Goal: Task Accomplishment & Management: Use online tool/utility

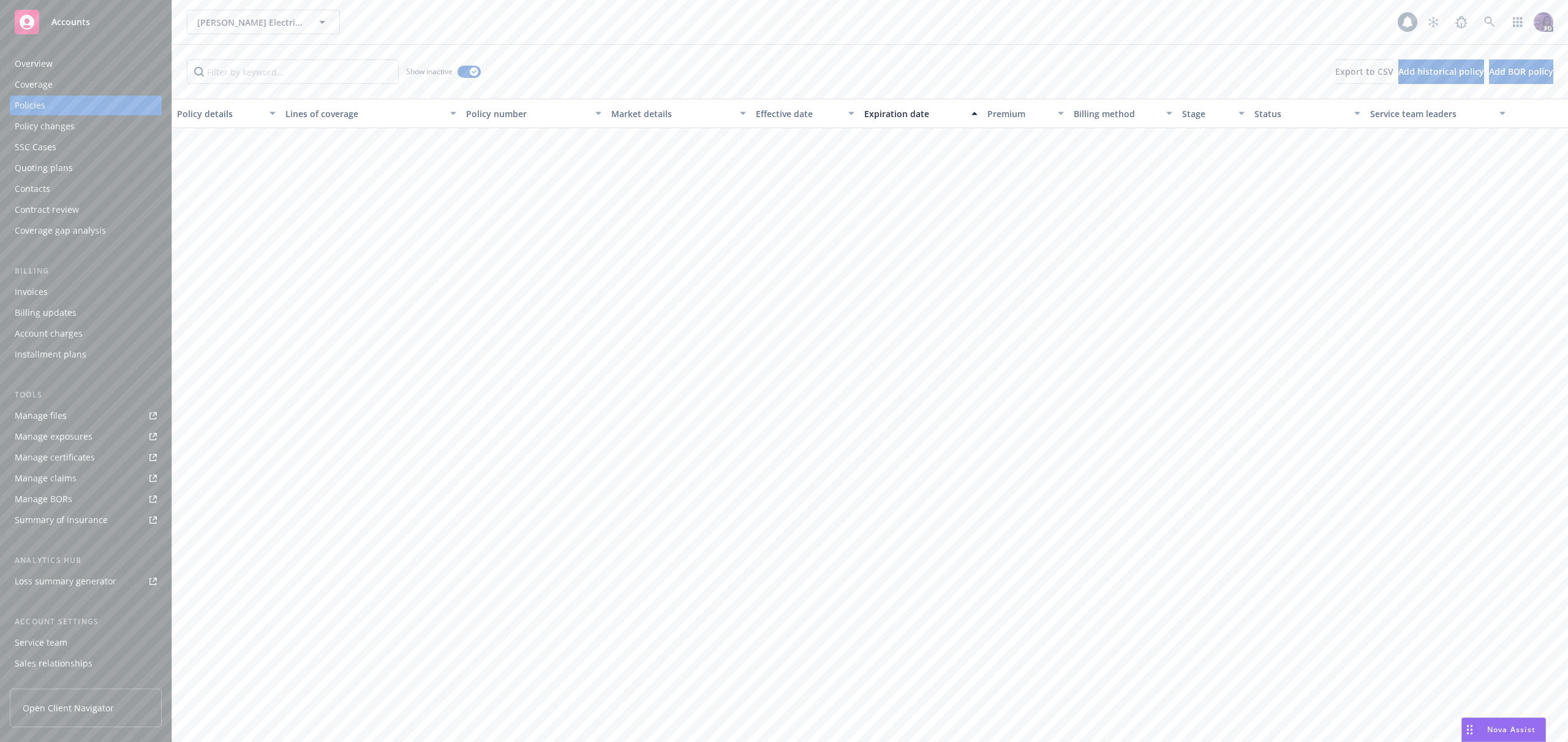
click at [412, 10] on div "[PERSON_NAME] Electrical Corporation [PERSON_NAME] Electrical Corporation" at bounding box center [792, 22] width 1211 height 25
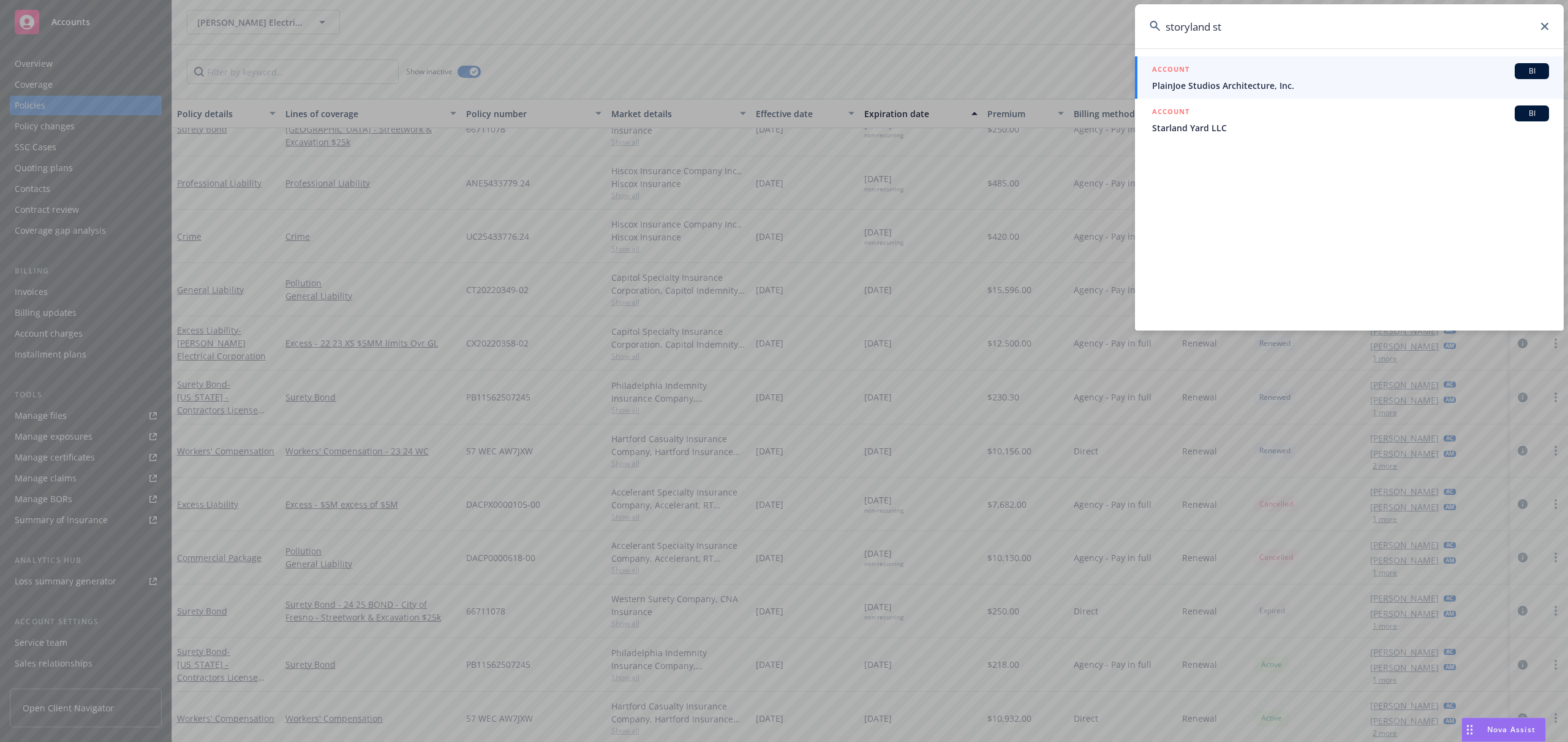
type input "storyland st"
click at [1168, 87] on span "PlainJoe Studios Architecture, Inc." at bounding box center [1351, 86] width 397 height 13
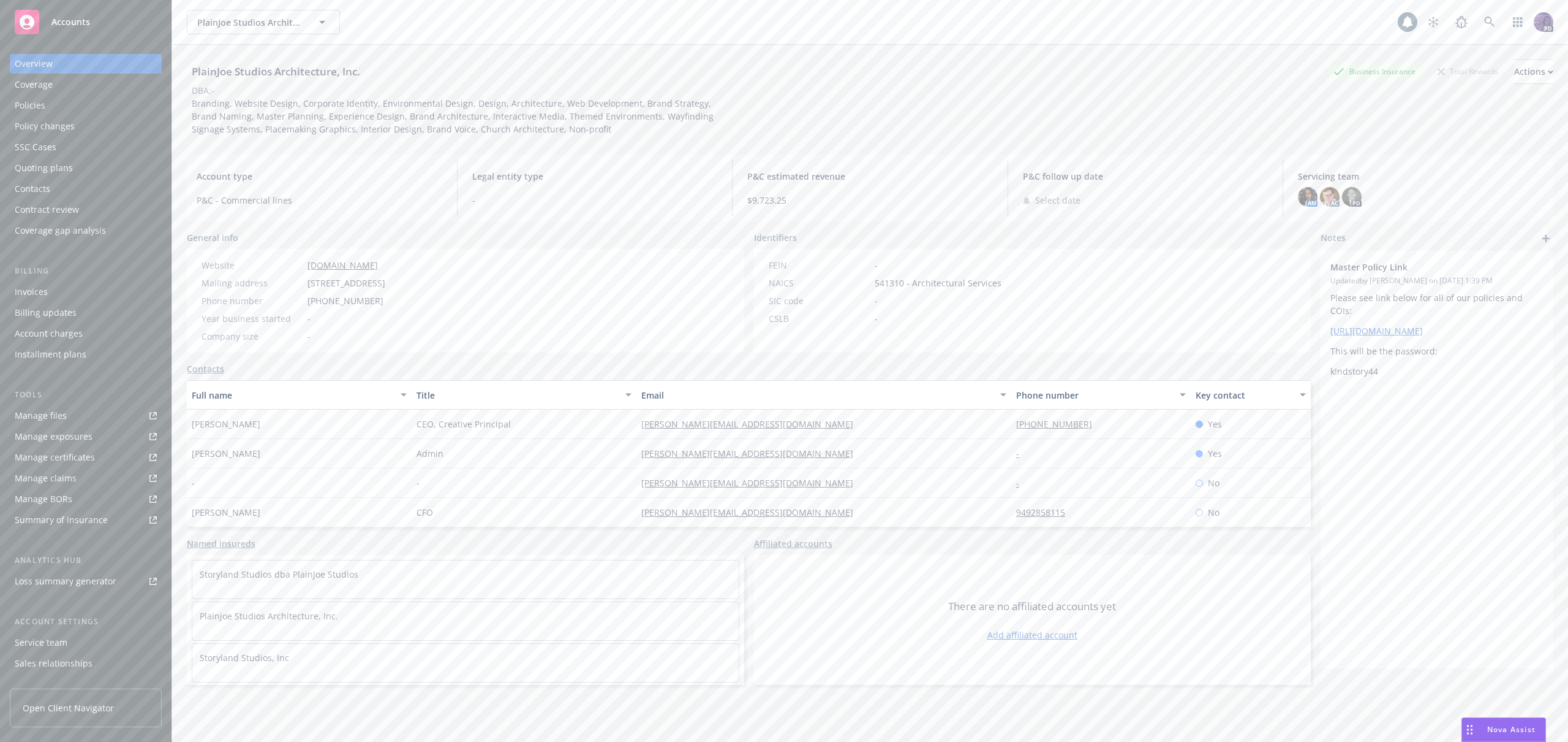
click at [96, 104] on div "Policies" at bounding box center [86, 105] width 142 height 20
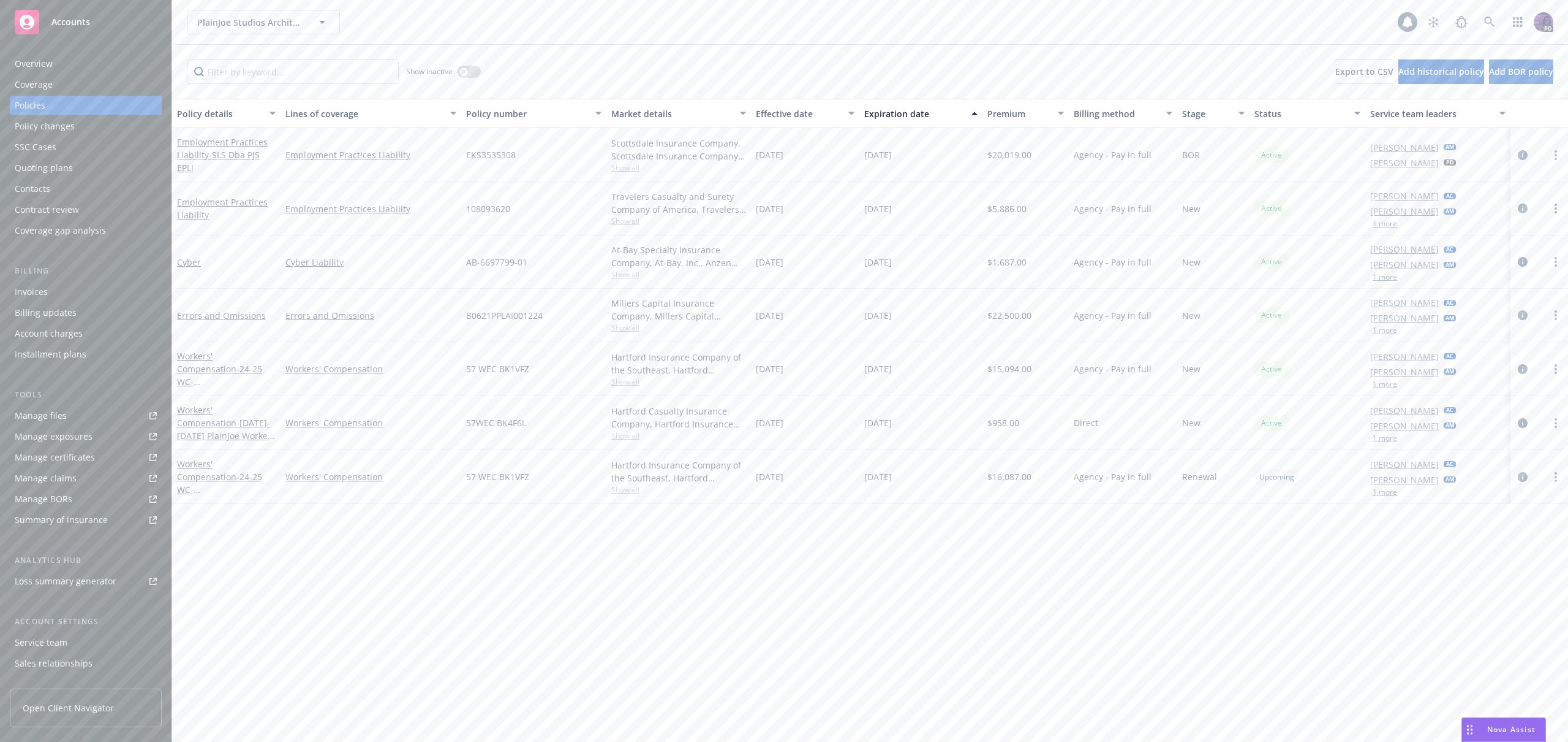
click at [626, 276] on span "Show all" at bounding box center [679, 274] width 134 height 10
click at [1522, 264] on icon "circleInformation" at bounding box center [1522, 262] width 10 height 10
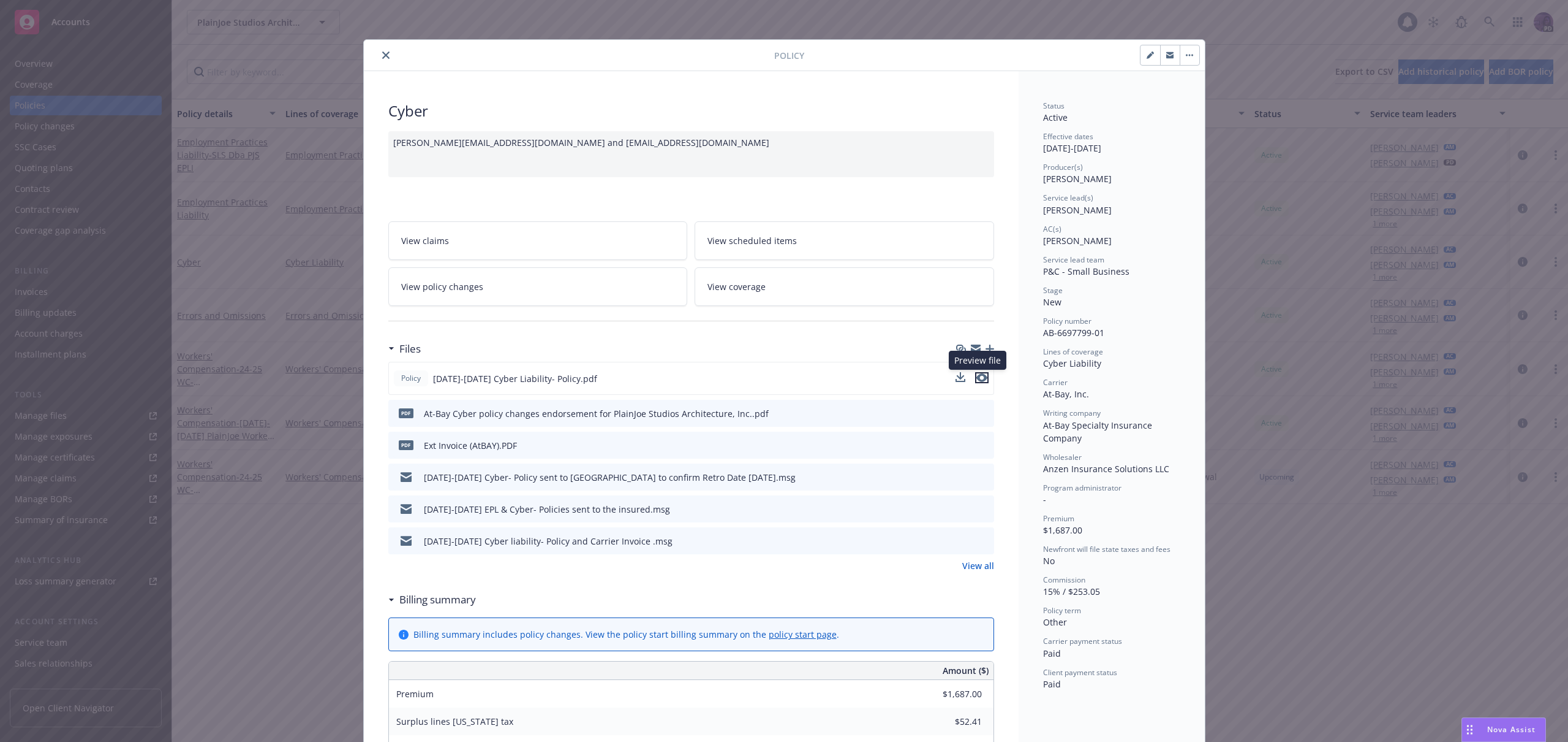
click at [976, 378] on icon "preview file" at bounding box center [981, 378] width 11 height 9
click at [385, 54] on button "close" at bounding box center [386, 55] width 15 height 15
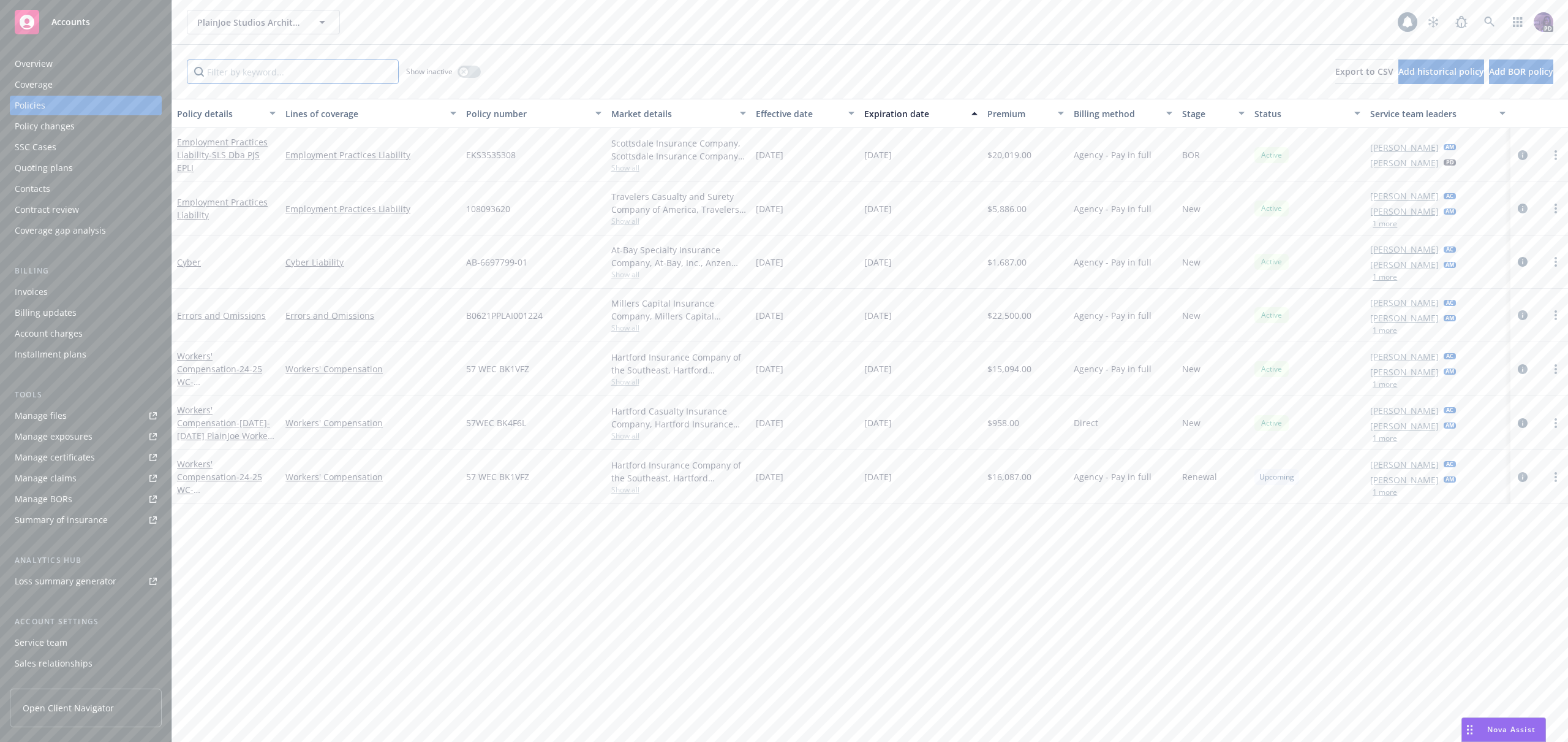
click at [270, 75] on input "Filter by keyword..." at bounding box center [293, 72] width 212 height 25
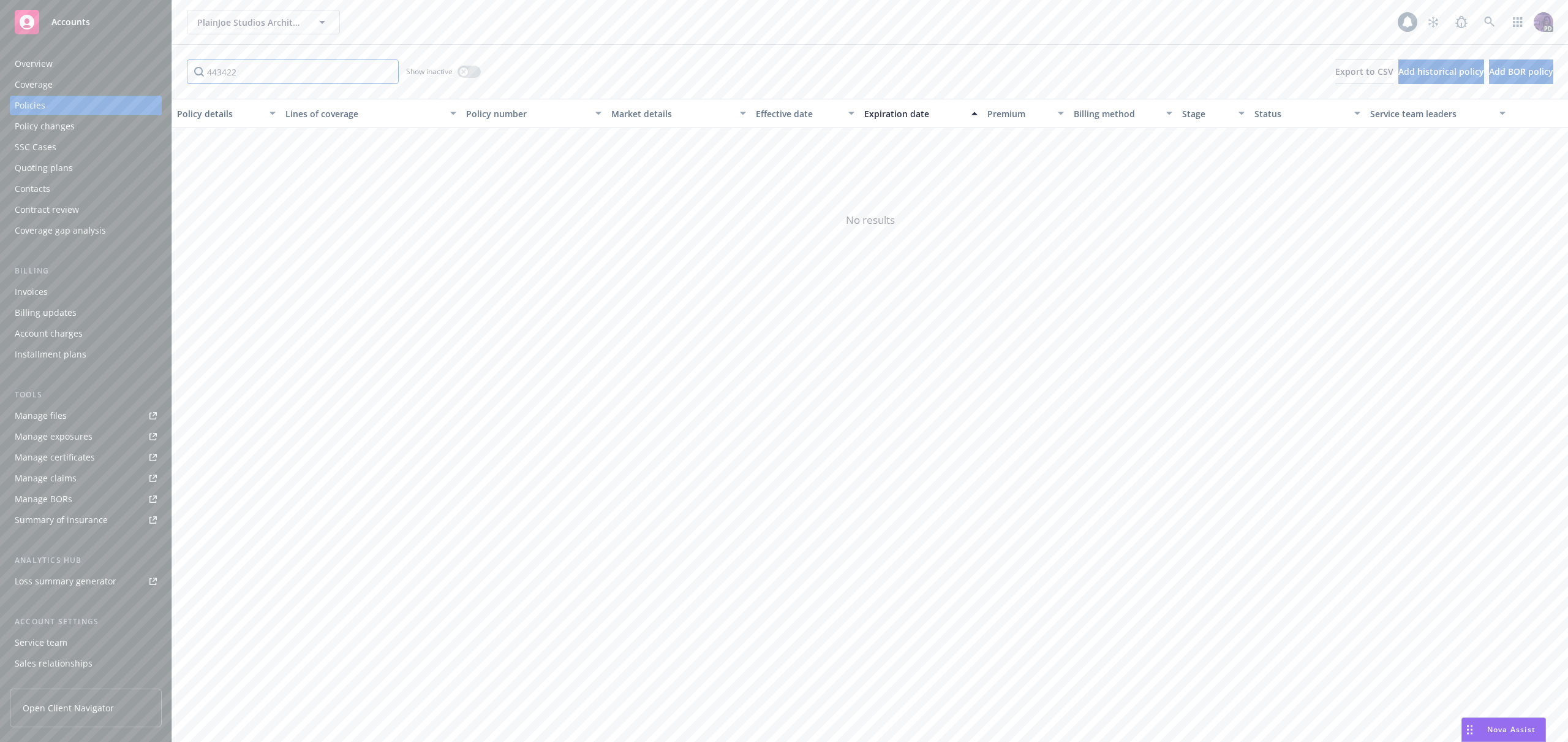
type input "4434222"
drag, startPoint x: 261, startPoint y: 67, endPoint x: 171, endPoint y: 64, distance: 90.0
click at [168, 67] on div "Accounts Overview Coverage Policies Policy changes SSC Cases Quoting plans Cont…" at bounding box center [784, 371] width 1568 height 742
click at [213, 66] on input "4434222" at bounding box center [293, 72] width 212 height 25
click at [214, 66] on input "4434222" at bounding box center [293, 72] width 212 height 25
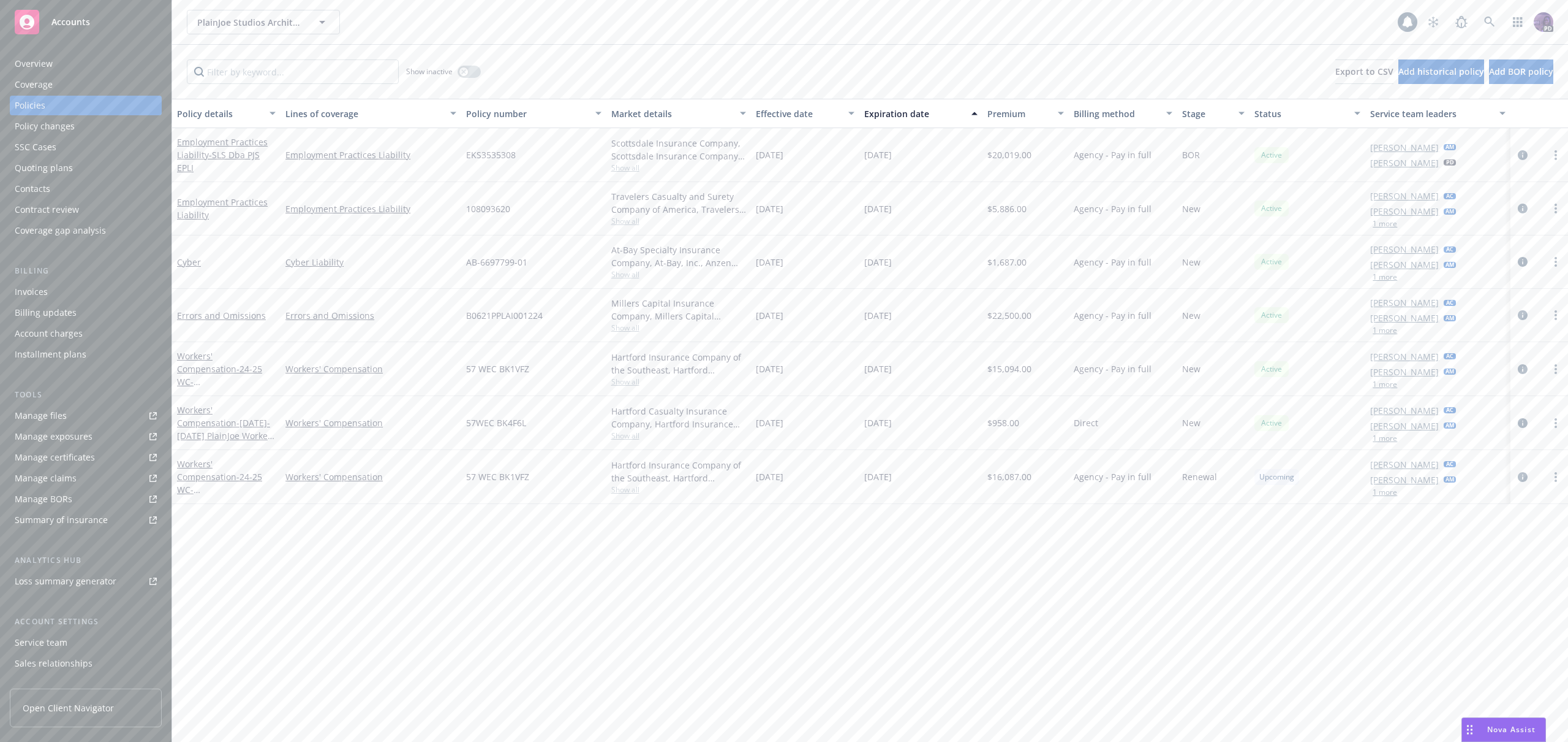
click at [823, 6] on div "PlainJoe Studios Architecture, Inc. PlainJoe Studios Architecture, Inc. 1 PD" at bounding box center [870, 22] width 1396 height 44
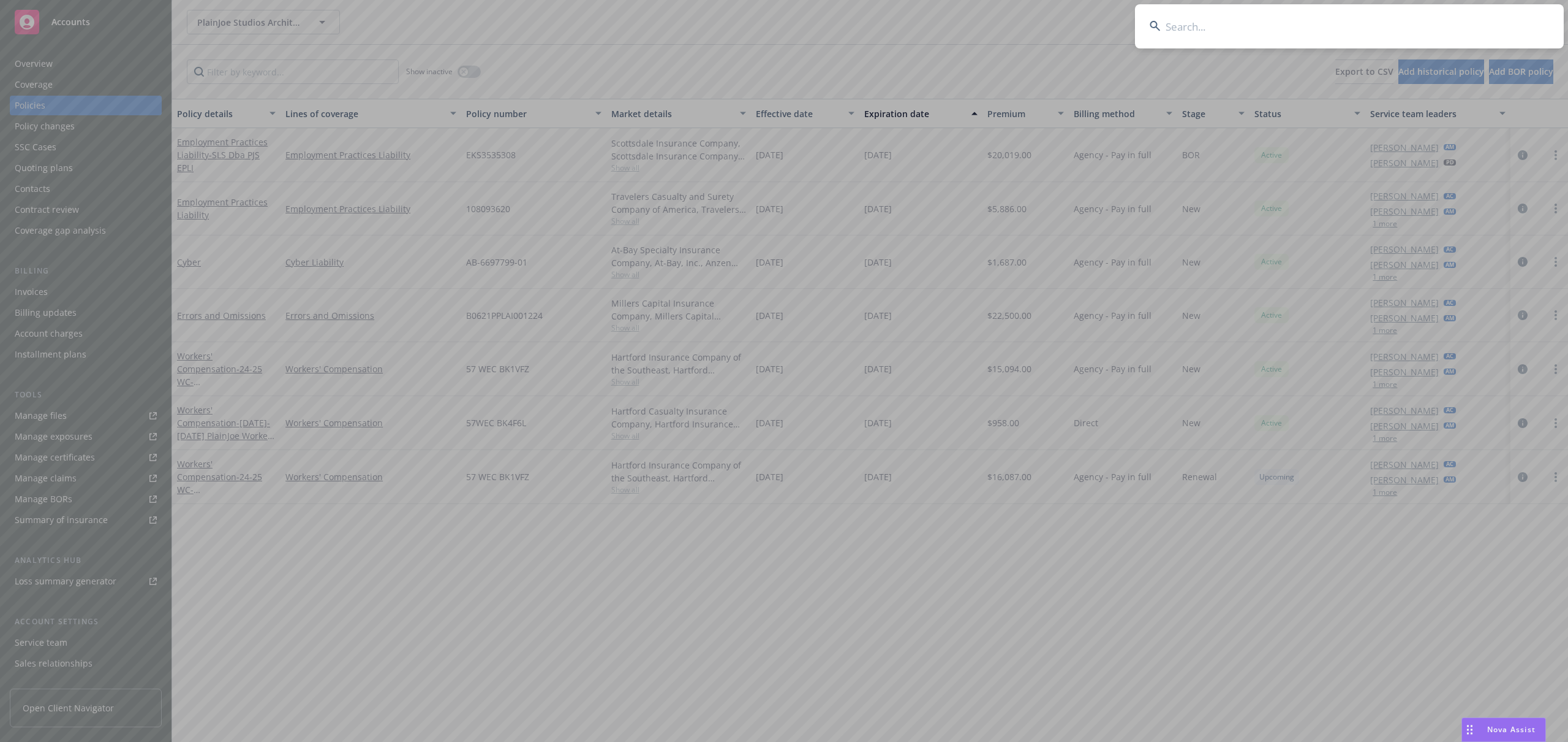
type input "4434222"
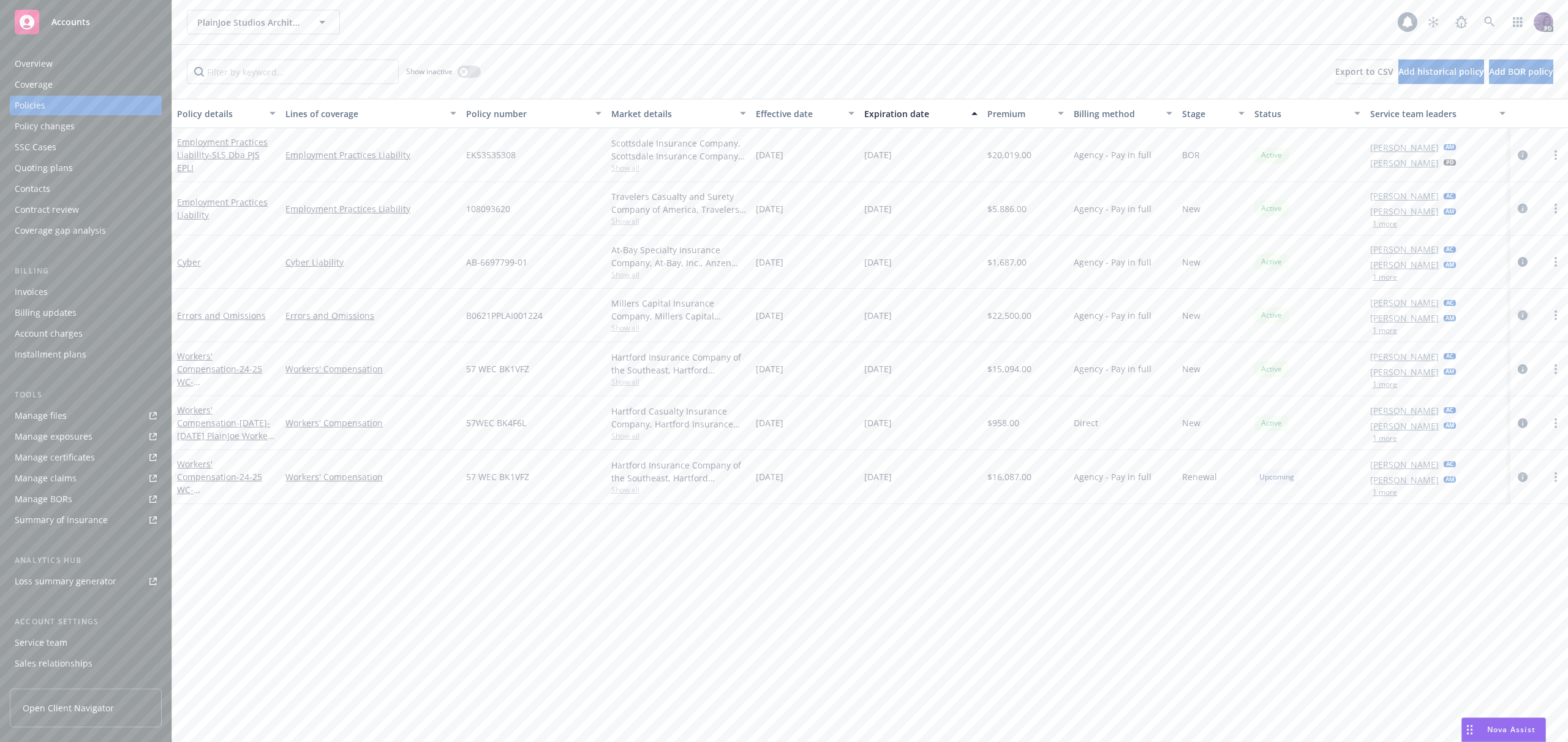
click at [1524, 315] on icon "circleInformation" at bounding box center [1522, 315] width 10 height 10
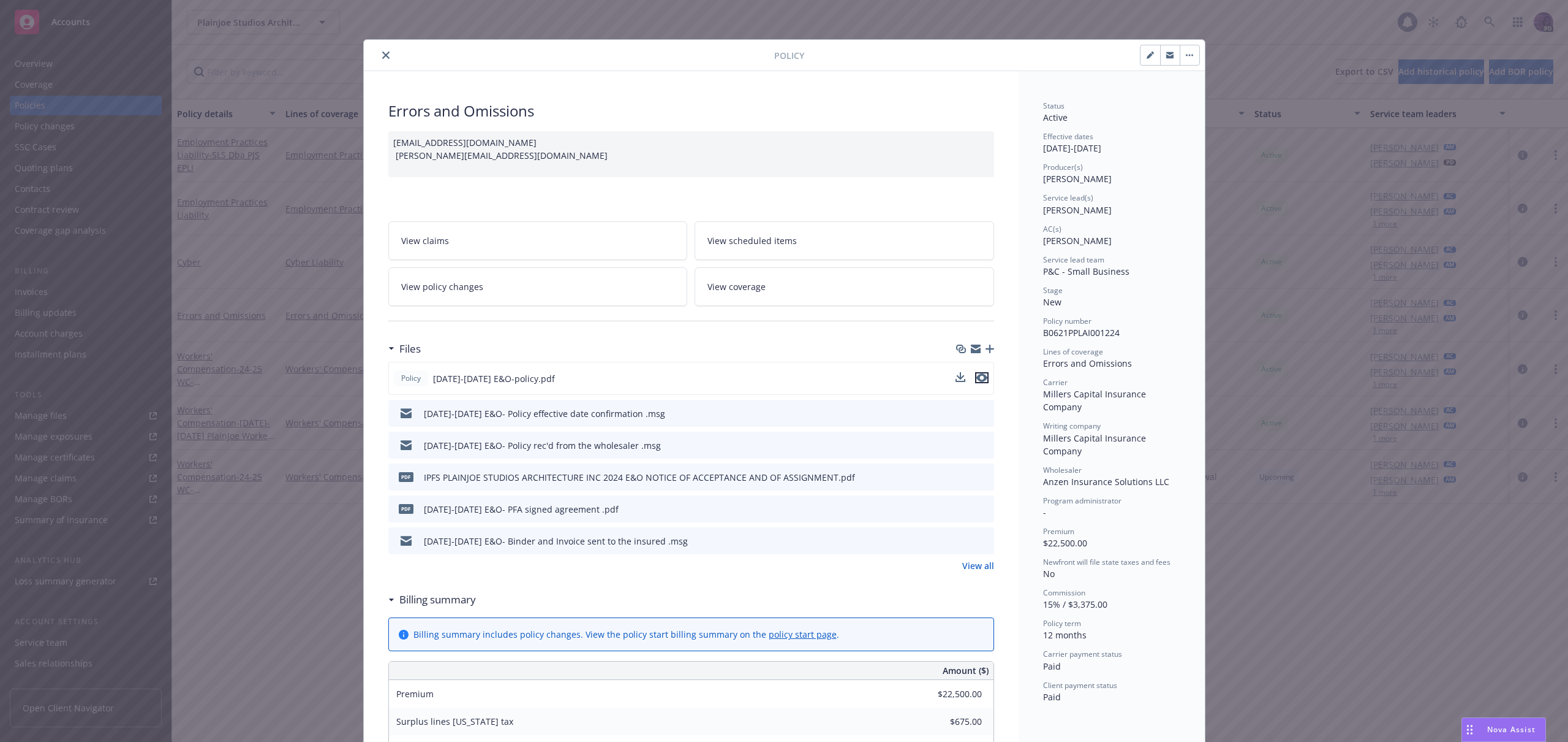
click at [983, 376] on button "preview file" at bounding box center [981, 377] width 13 height 11
click at [384, 58] on icon "close" at bounding box center [386, 55] width 8 height 8
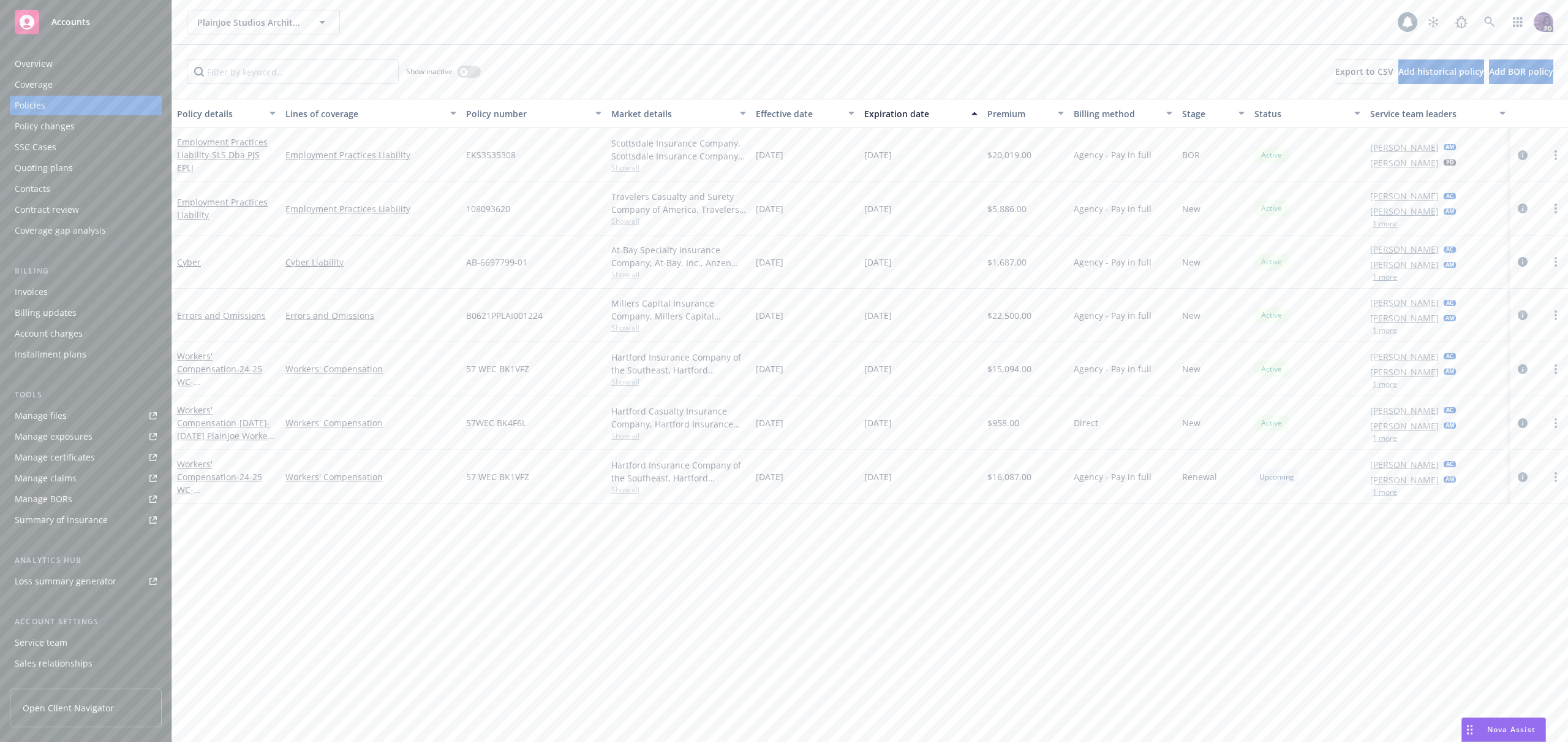
click at [627, 328] on span "Show all" at bounding box center [679, 328] width 134 height 10
click at [370, 524] on div "Policy details Lines of coverage Policy number Market details Effective date Ex…" at bounding box center [870, 420] width 1396 height 643
click at [1519, 260] on icon "circleInformation" at bounding box center [1522, 262] width 10 height 10
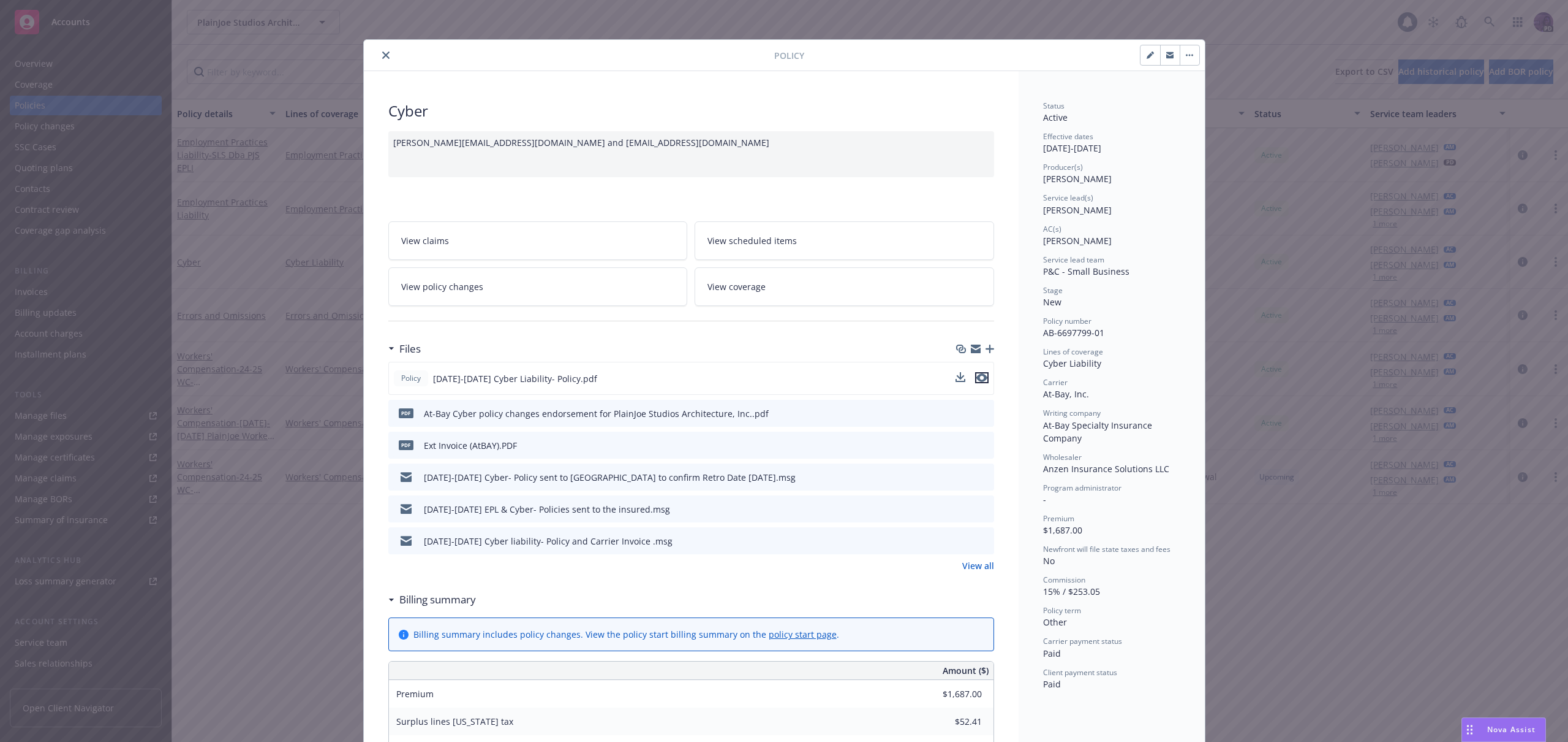
click at [979, 376] on icon "preview file" at bounding box center [981, 378] width 11 height 9
click at [382, 55] on icon "close" at bounding box center [386, 55] width 8 height 8
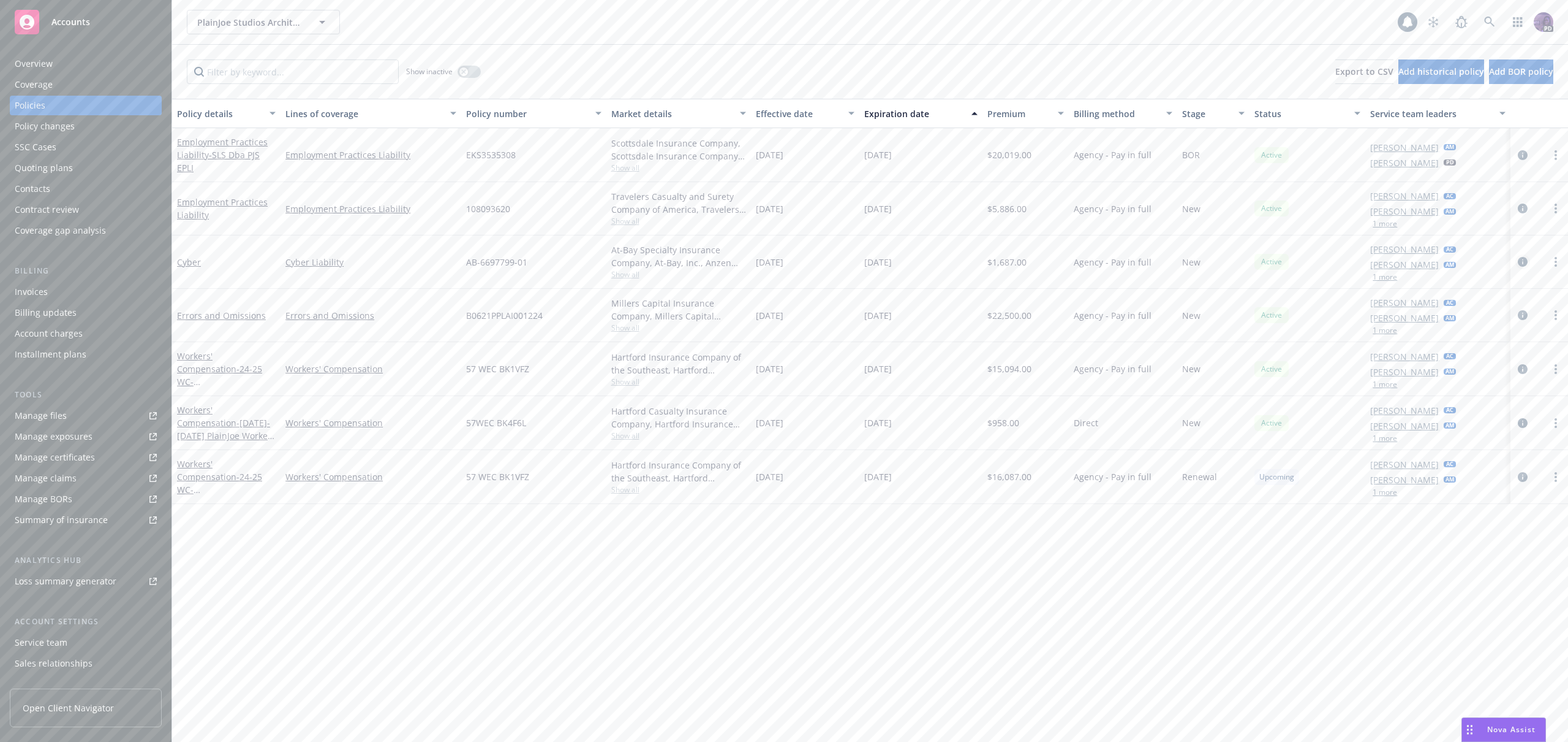
click at [1522, 263] on icon "circleInformation" at bounding box center [1522, 262] width 10 height 10
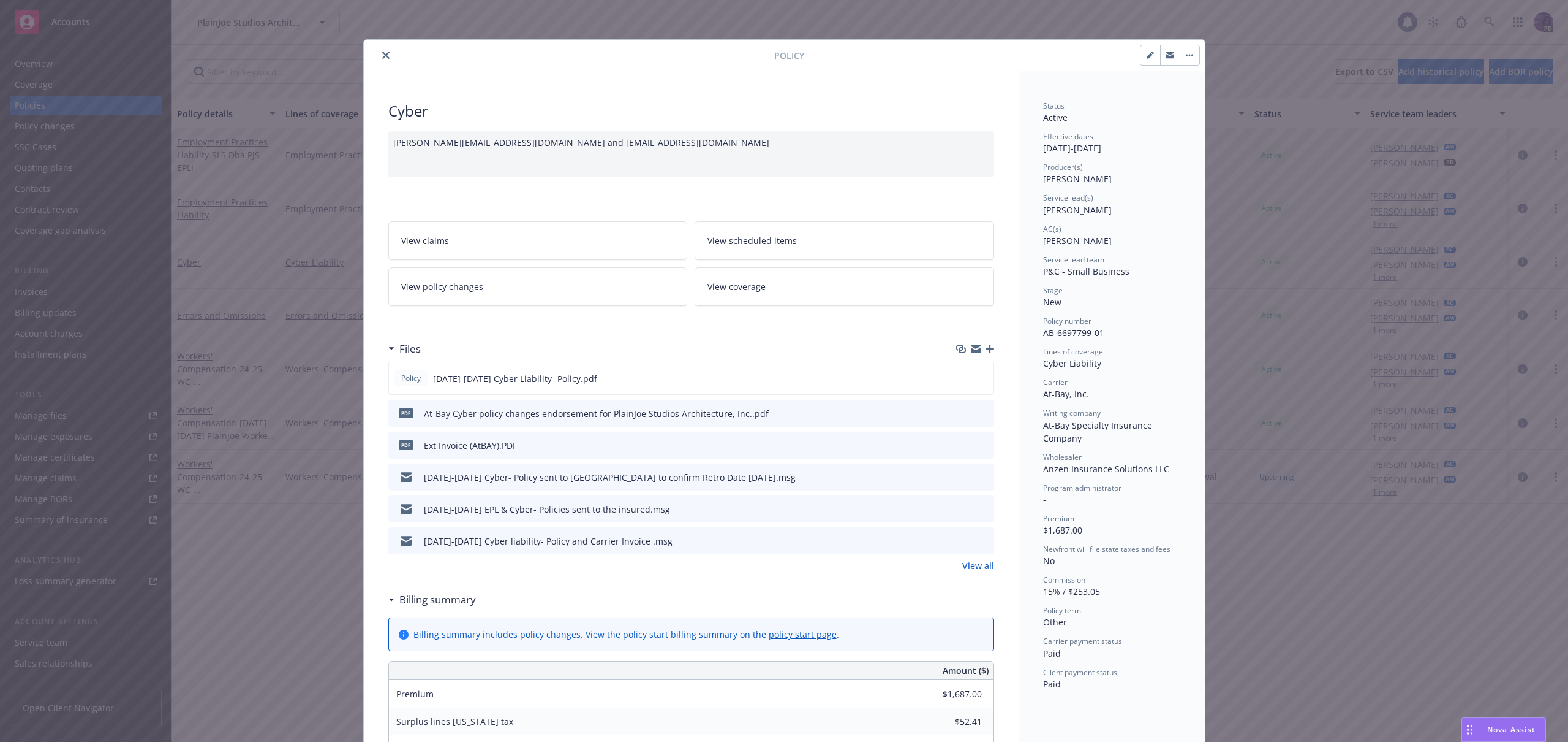
scroll to position [37, 0]
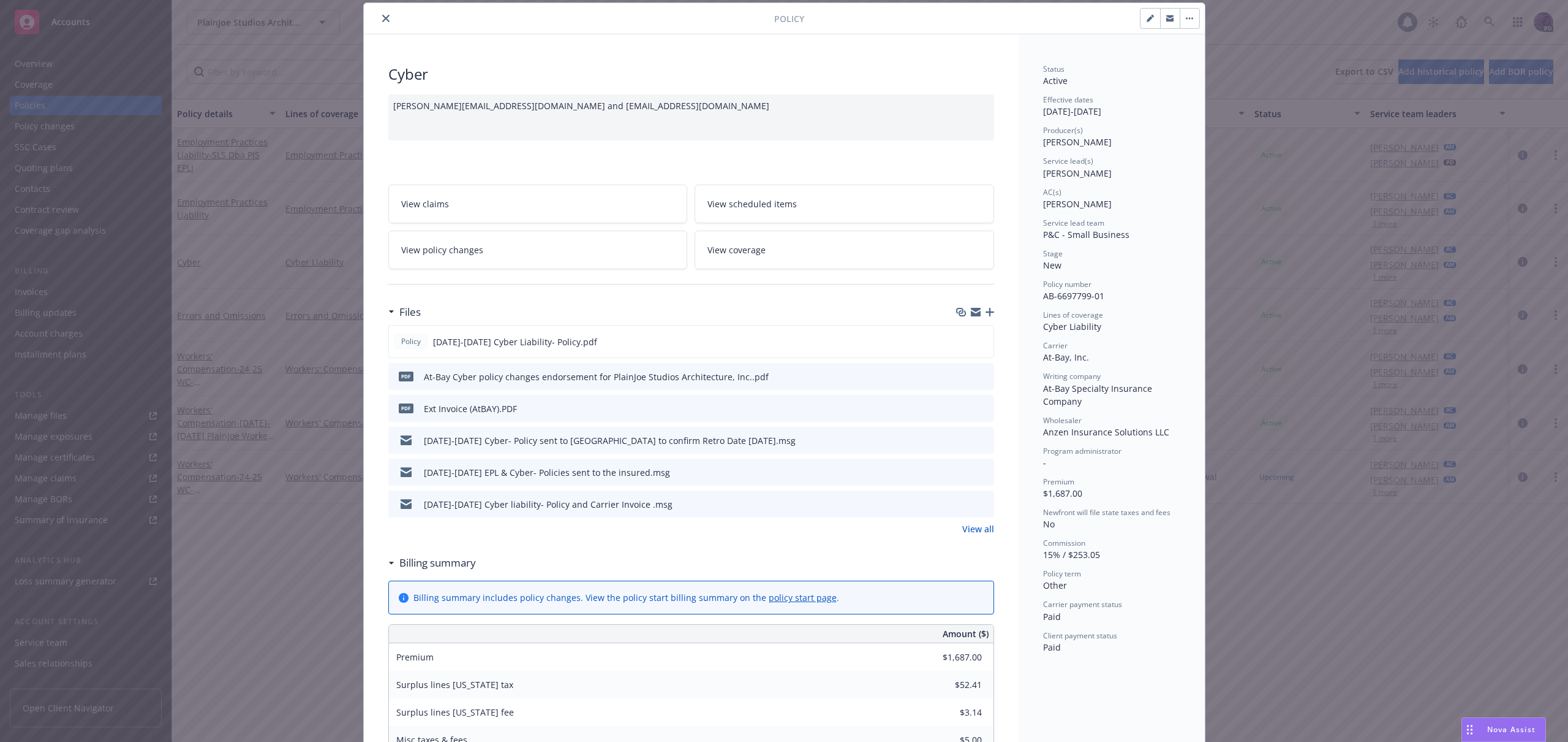
click at [382, 21] on icon "close" at bounding box center [386, 18] width 8 height 8
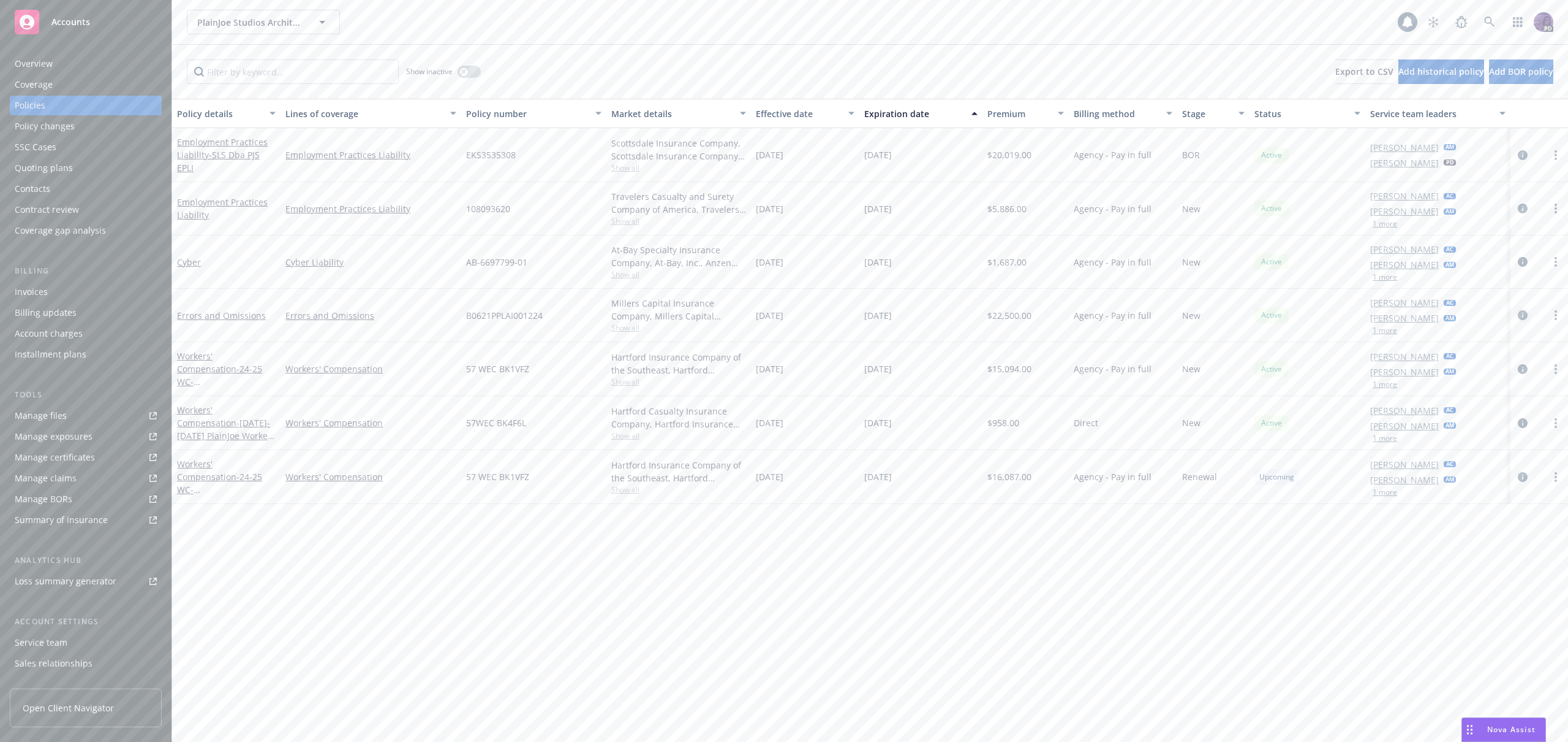
click at [1526, 313] on icon "circleInformation" at bounding box center [1522, 315] width 10 height 10
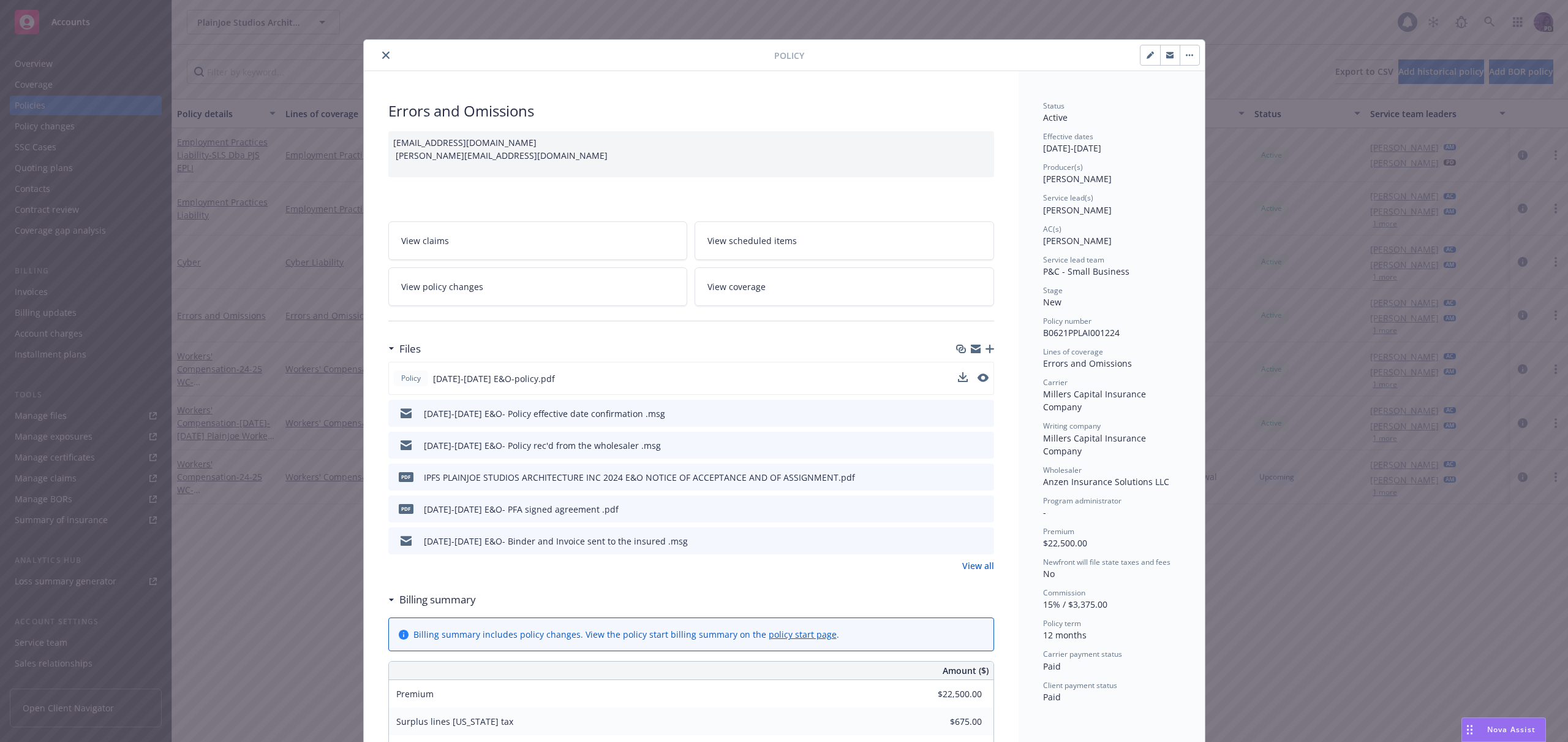
click at [981, 383] on button at bounding box center [983, 378] width 11 height 13
click at [970, 378] on div at bounding box center [973, 378] width 30 height 13
click at [977, 378] on icon "preview file" at bounding box center [981, 378] width 11 height 9
click at [383, 55] on icon "close" at bounding box center [386, 55] width 8 height 8
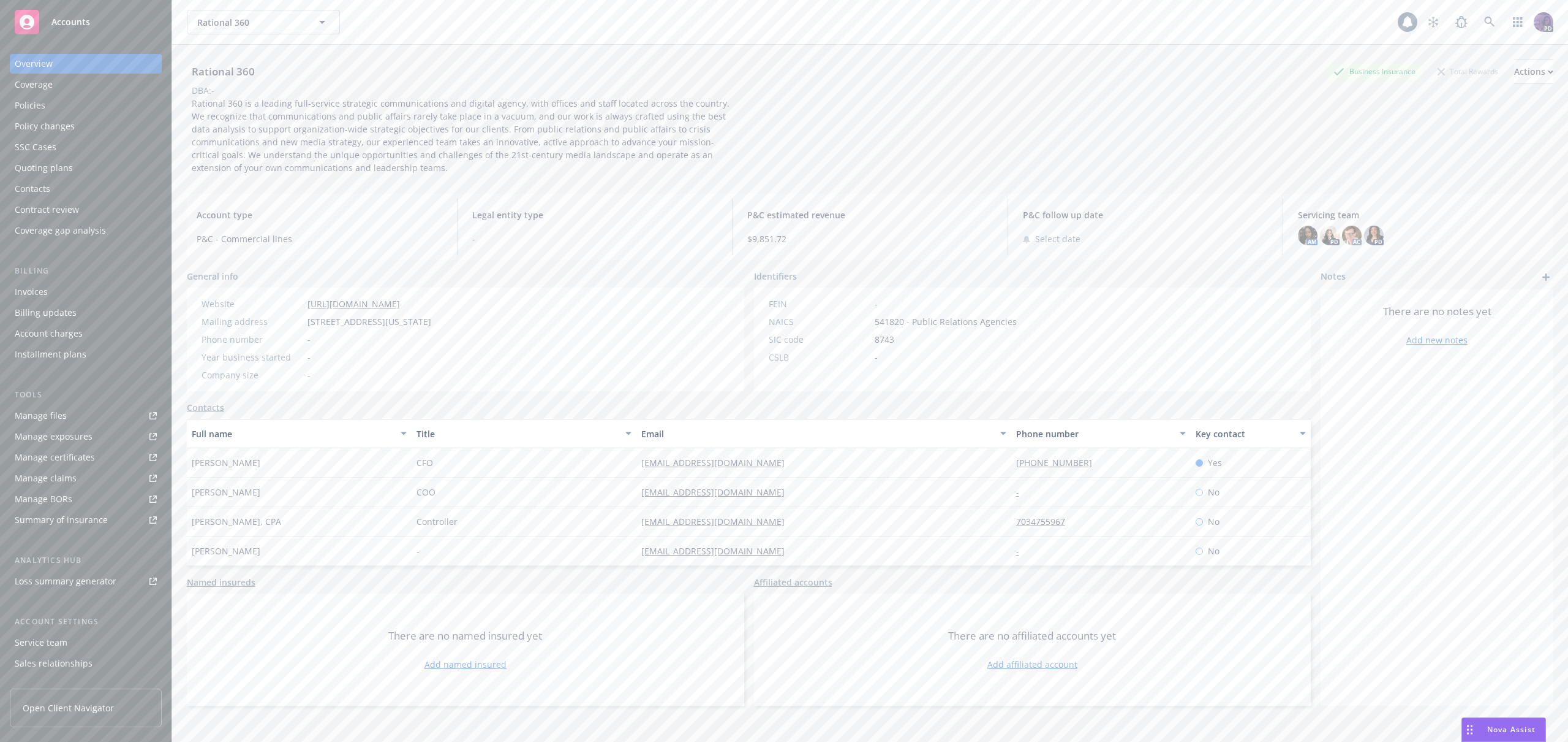
click at [488, 30] on div "Rational 360 Rational 360" at bounding box center [792, 22] width 1211 height 25
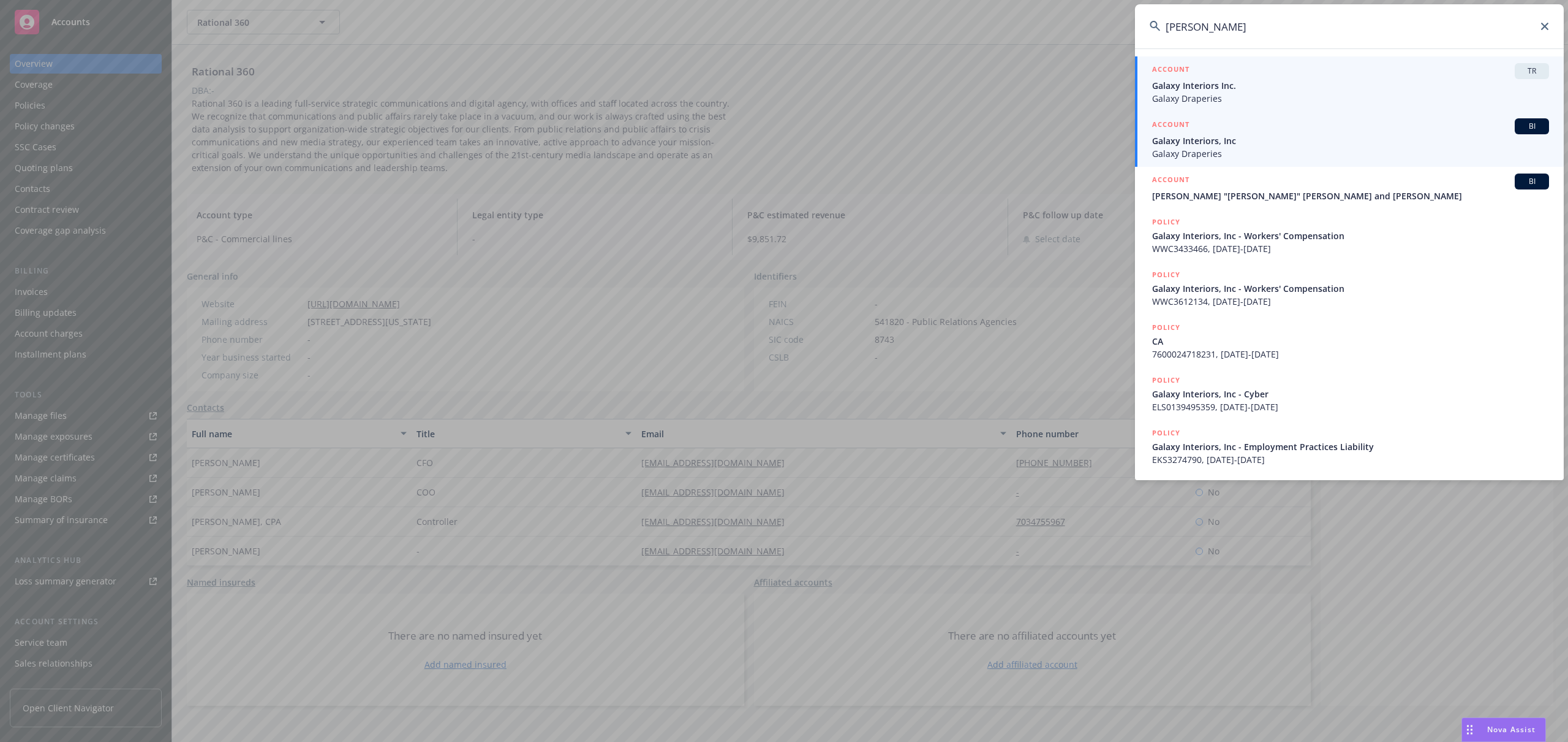
type input "diane baker"
click at [1196, 147] on span "Galaxy Draperies" at bounding box center [1351, 154] width 397 height 13
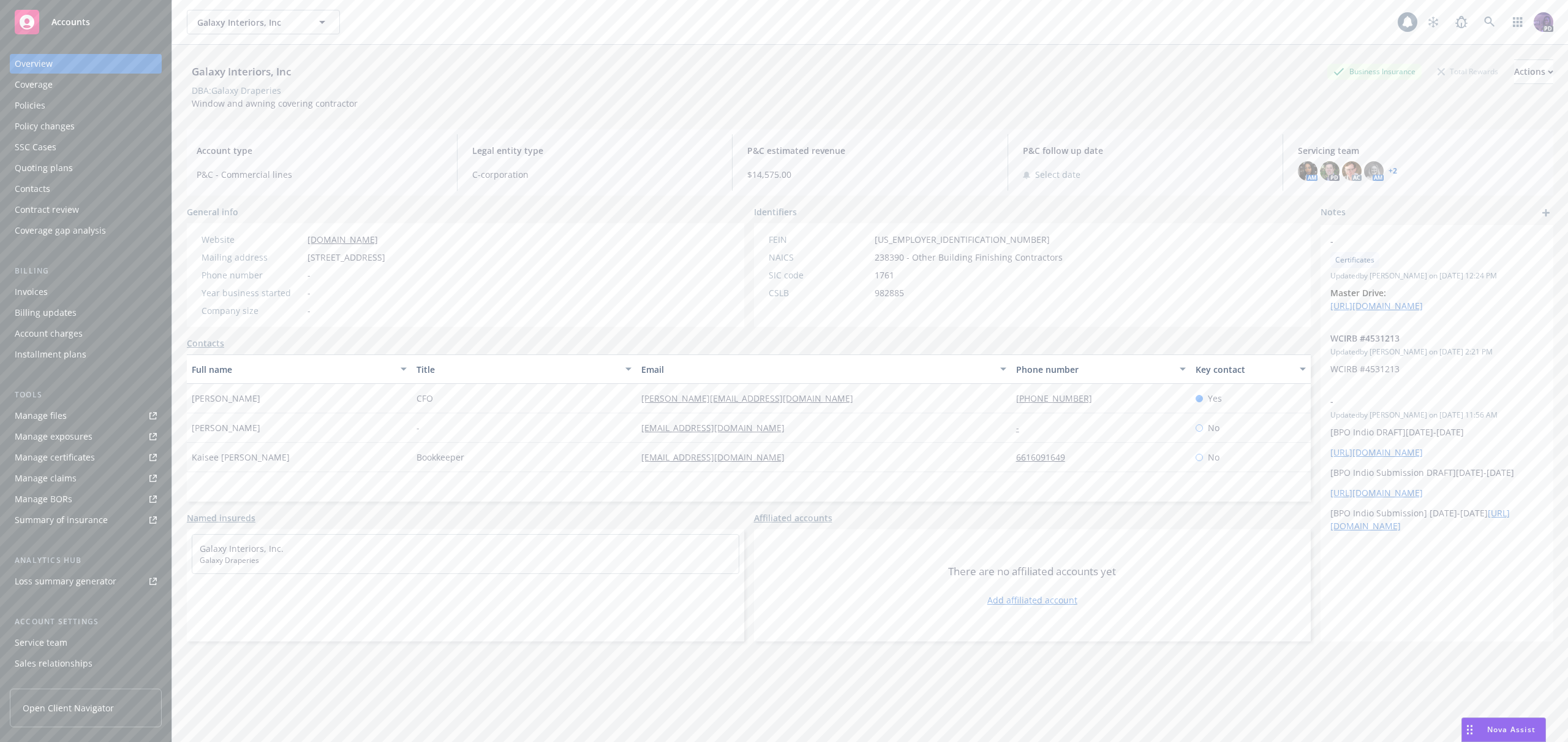
click at [299, 102] on span "Window and awning covering contractor" at bounding box center [275, 103] width 166 height 11
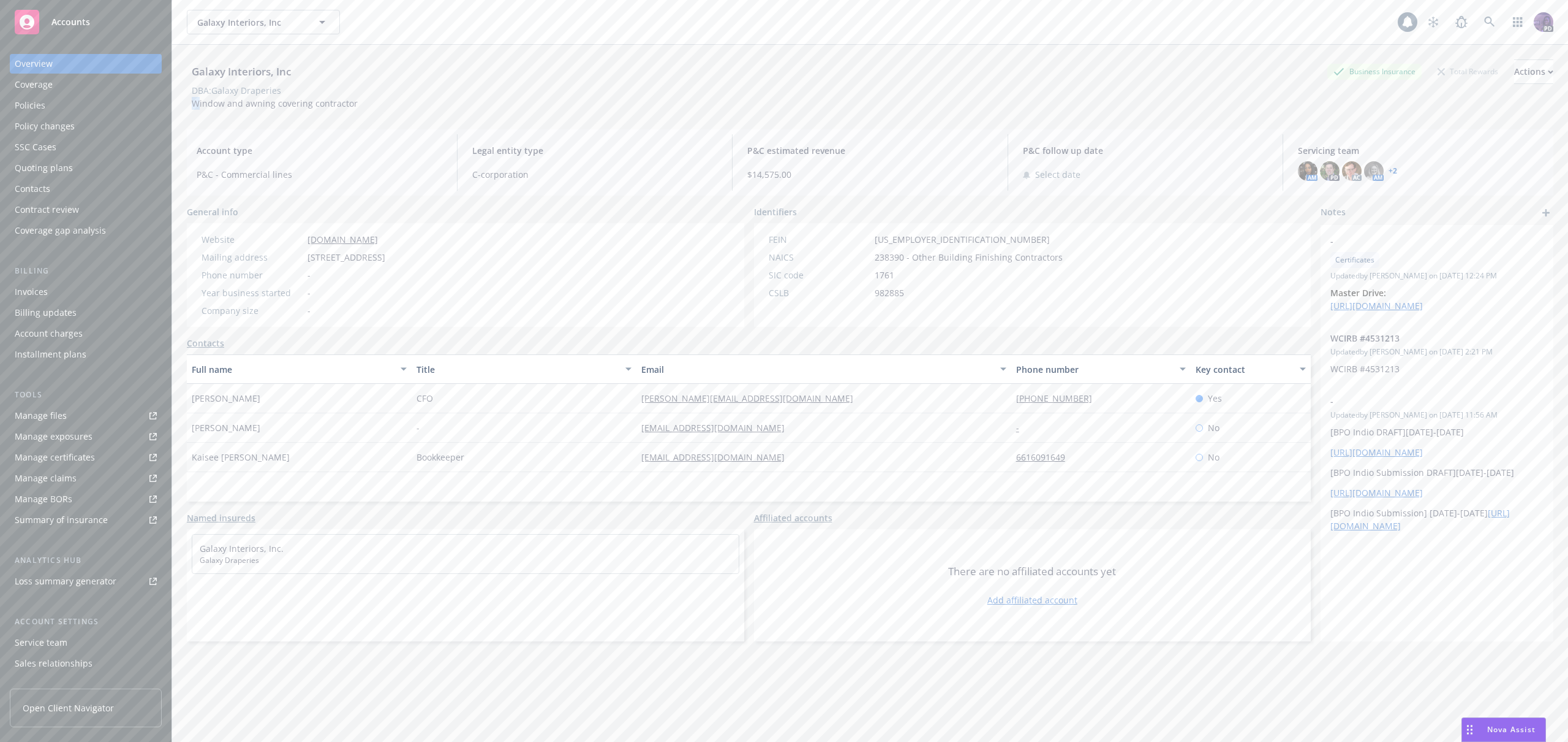
click at [299, 102] on span "Window and awning covering contractor" at bounding box center [275, 103] width 166 height 11
drag, startPoint x: 369, startPoint y: 105, endPoint x: 185, endPoint y: 103, distance: 184.0
click at [185, 103] on div "Galaxy Interiors, Inc Business Insurance Total Rewards Actions DBA: Galaxy Drap…" at bounding box center [870, 415] width 1396 height 742
copy span "Window and awning covering contractor"
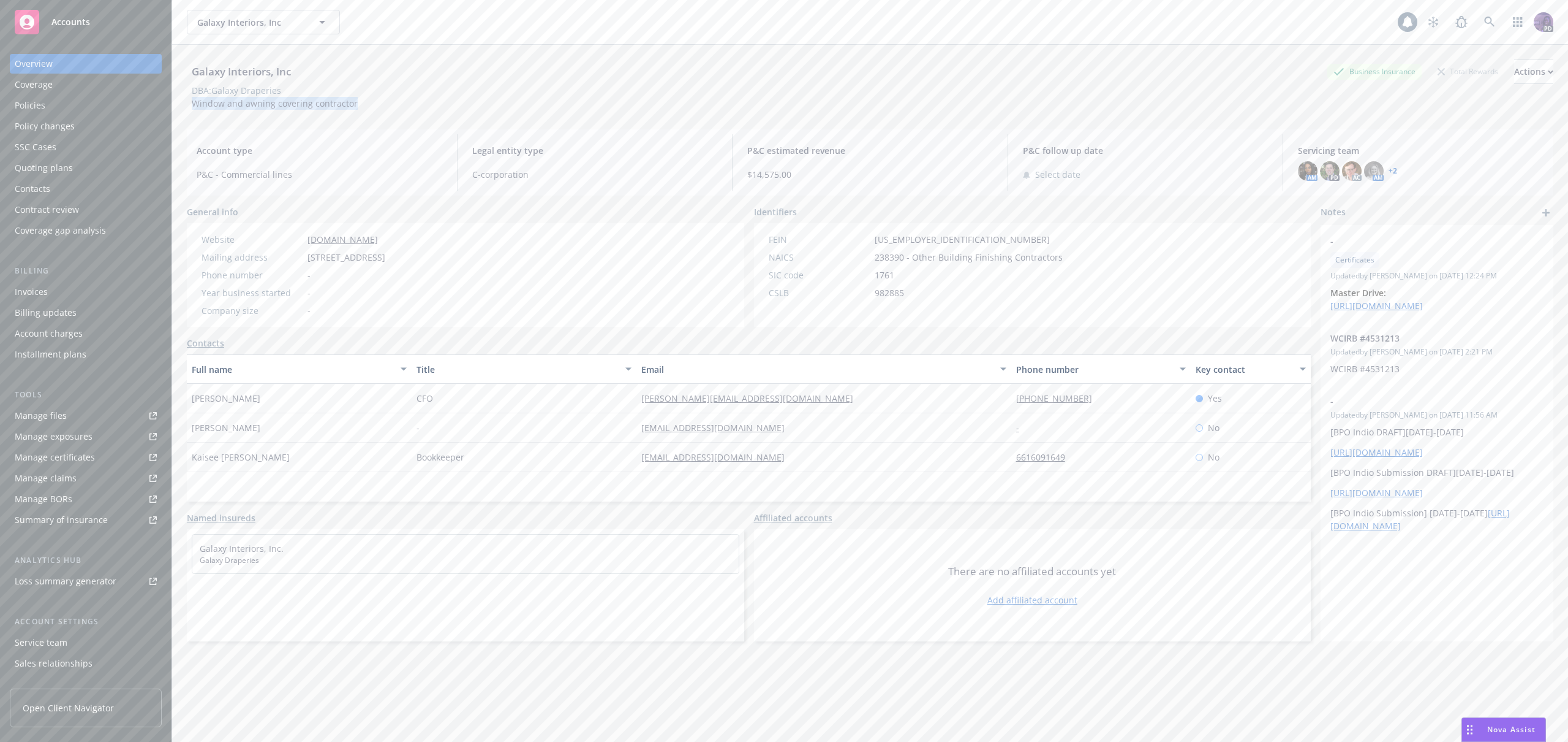
click at [102, 106] on div "Policies" at bounding box center [86, 105] width 142 height 20
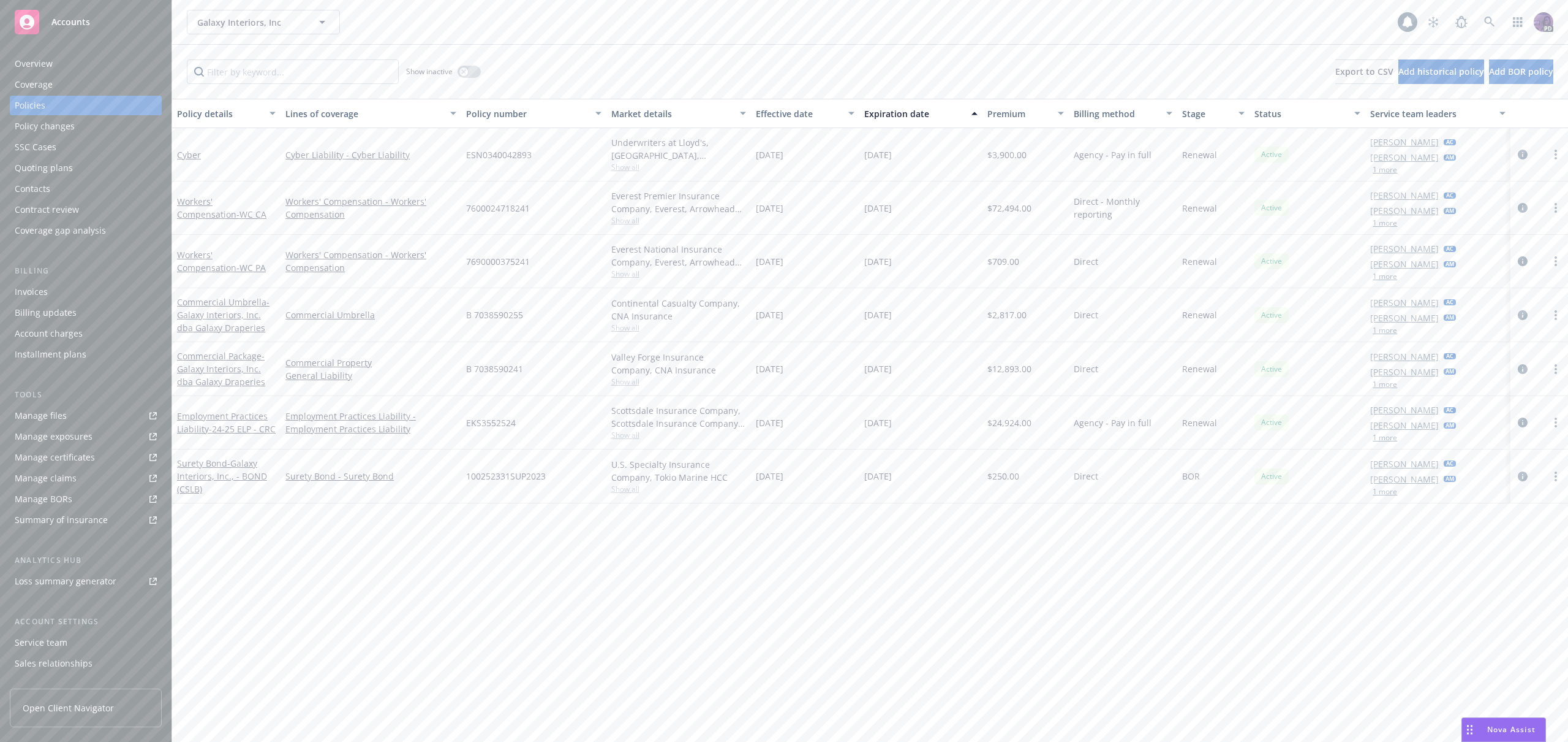
click at [641, 440] on span "Show all" at bounding box center [679, 435] width 134 height 10
click at [37, 62] on div "Overview" at bounding box center [34, 63] width 38 height 20
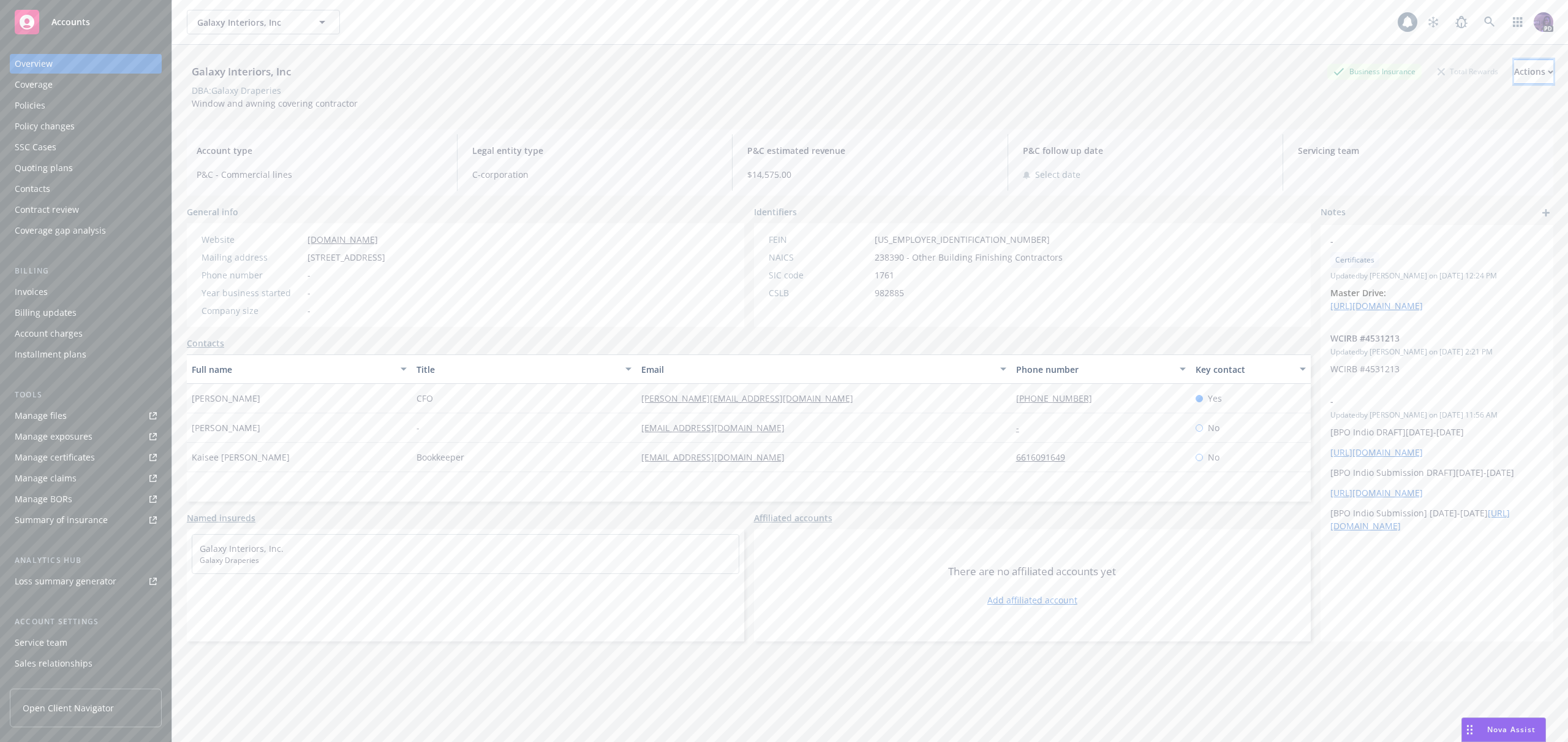
click at [1514, 72] on div "Actions" at bounding box center [1534, 72] width 39 height 23
click at [1457, 146] on link "Copy logging email" at bounding box center [1452, 154] width 201 height 25
click at [387, 9] on div "Galaxy Interiors, Inc Galaxy Interiors, Inc 1 PD" at bounding box center [870, 22] width 1396 height 44
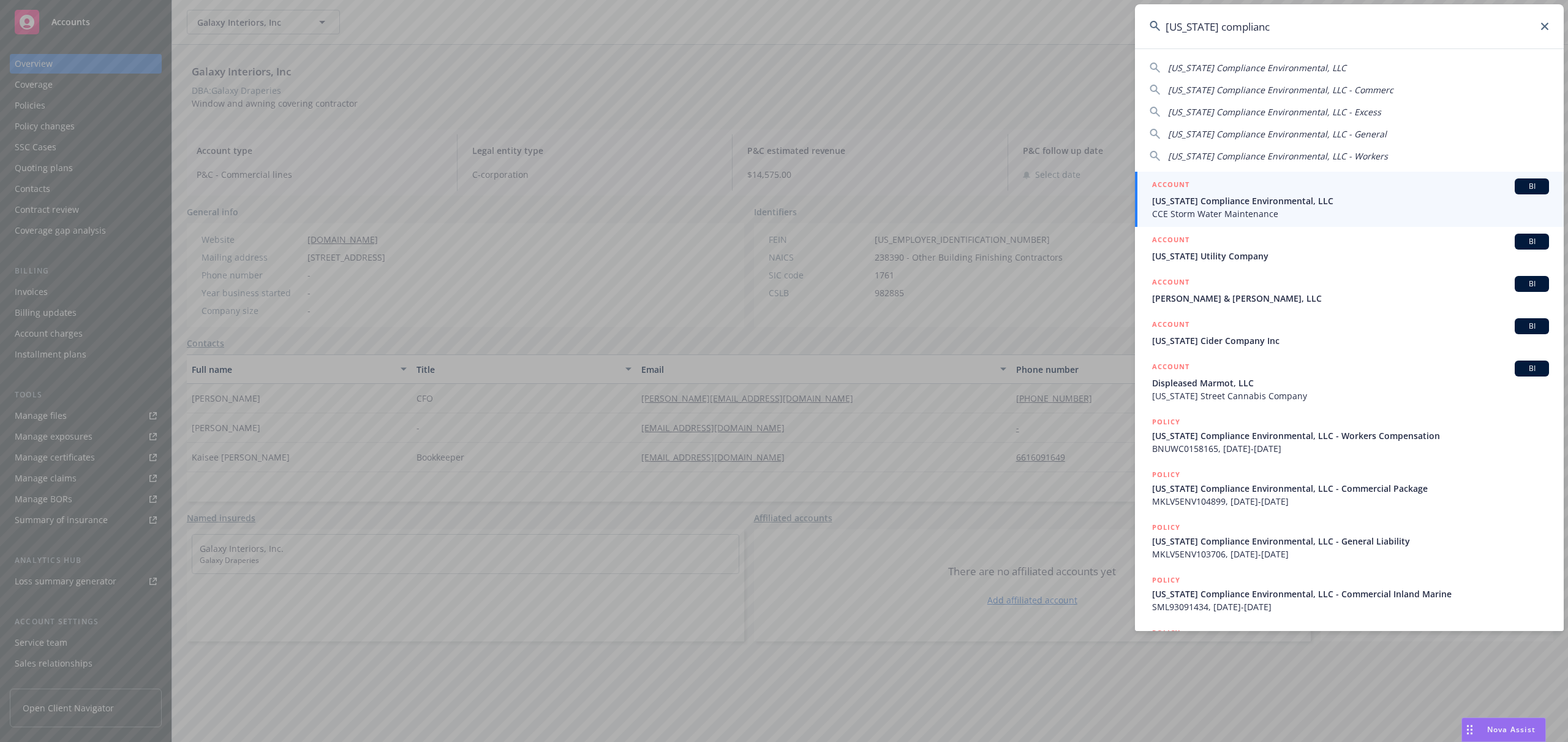
type input "california compliance"
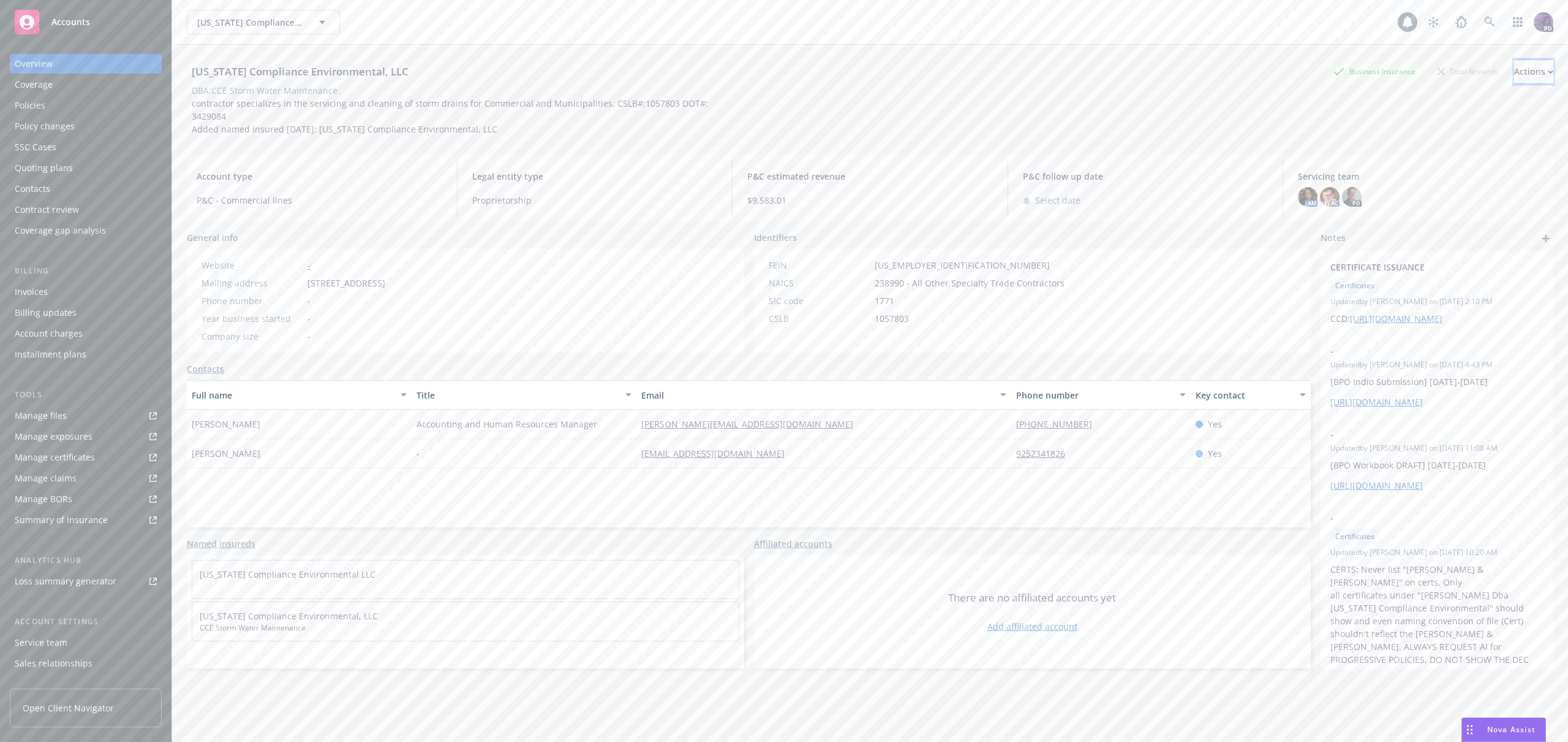
drag, startPoint x: 1505, startPoint y: 65, endPoint x: 1503, endPoint y: 73, distance: 8.2
click at [1514, 65] on div "Actions" at bounding box center [1534, 72] width 39 height 23
click at [1447, 158] on link "Copy logging email" at bounding box center [1452, 154] width 201 height 25
click at [74, 105] on div "Policies" at bounding box center [86, 105] width 142 height 20
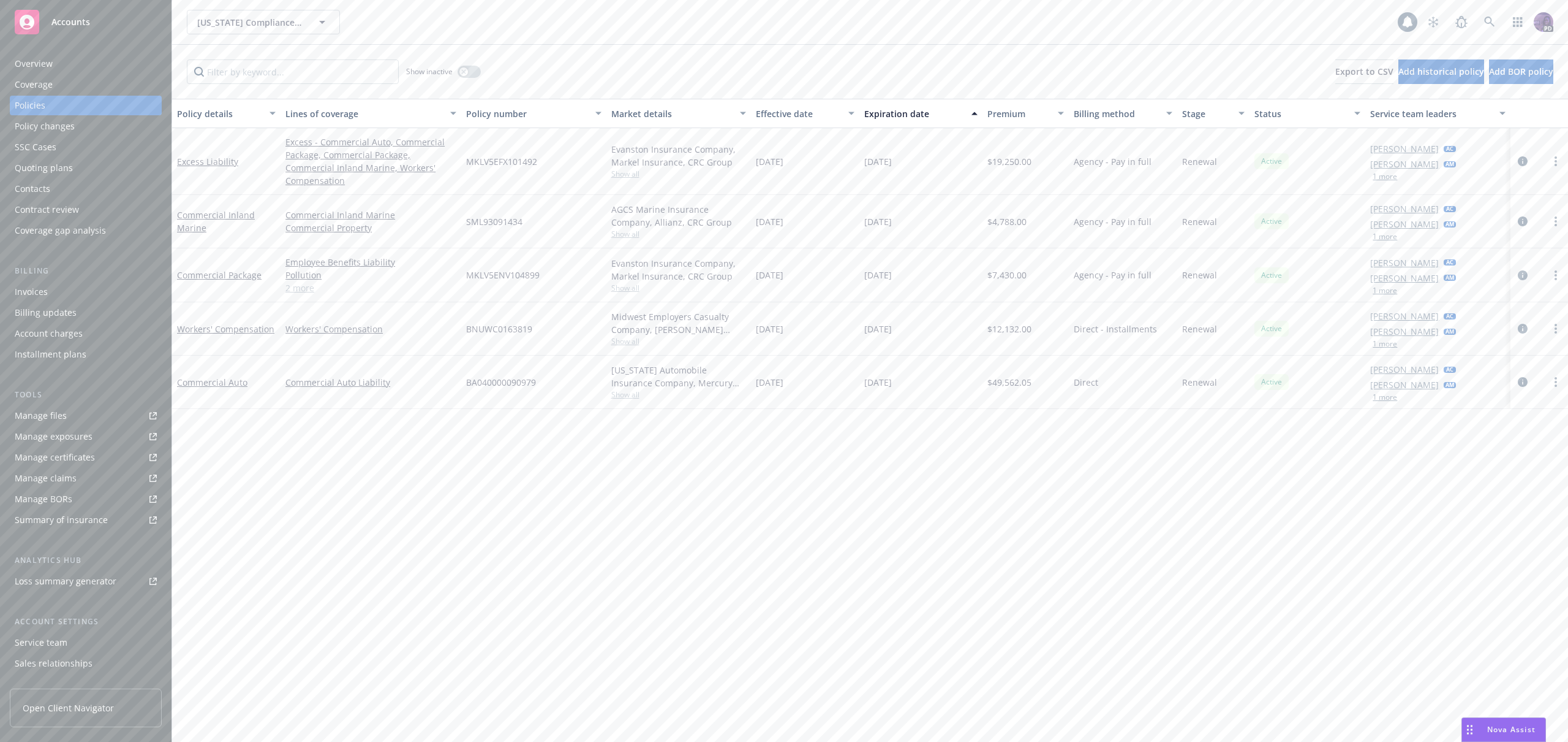
click at [508, 325] on span "BNUWC0163819" at bounding box center [499, 329] width 66 height 13
copy span "BNUWC0163819"
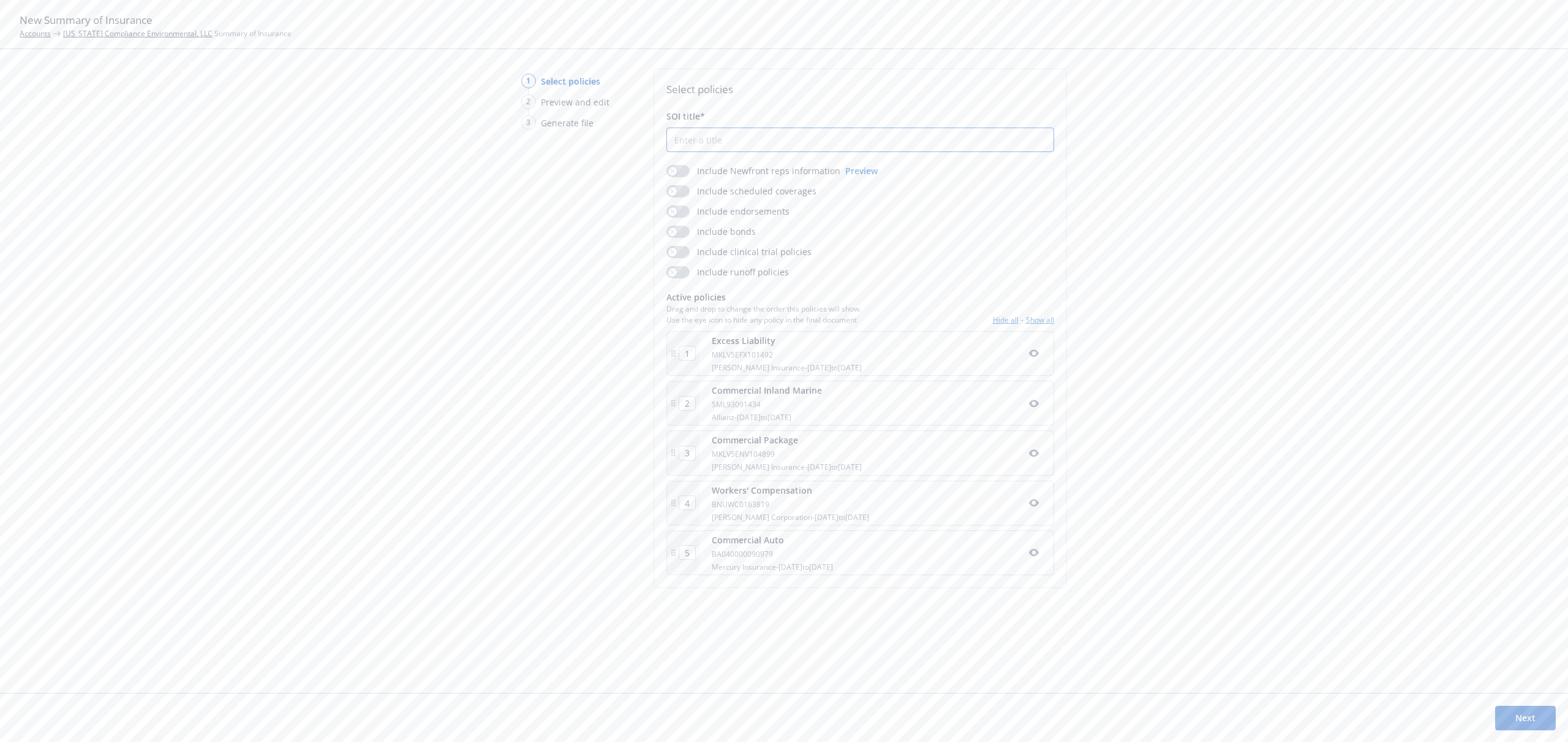
click at [679, 149] on input "SOI title*" at bounding box center [860, 140] width 386 height 23
click at [685, 146] on input "SOI title*" at bounding box center [860, 140] width 386 height 23
type input "2025 Summary of Insurance"
click at [677, 172] on button "button" at bounding box center [678, 171] width 23 height 12
click at [676, 189] on button "button" at bounding box center [678, 191] width 23 height 12
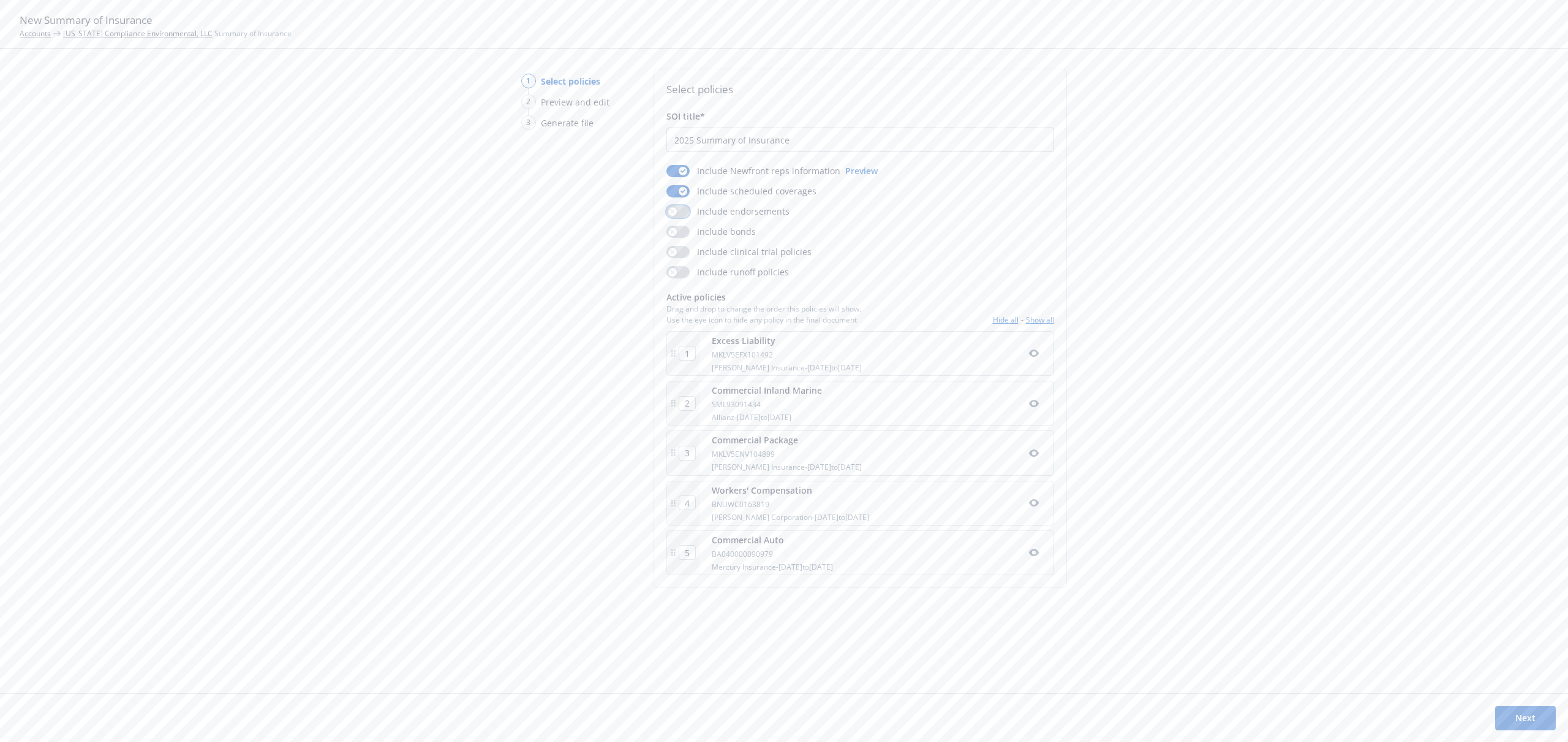
click at [676, 206] on button "button" at bounding box center [678, 211] width 23 height 12
drag, startPoint x: 844, startPoint y: 456, endPoint x: 842, endPoint y: 349, distance: 107.0
click at [842, 349] on div "1 Excess Liability MKLV5EFX101492 Markel Insurance - 10/10/2024 to 10/10/2025 2…" at bounding box center [860, 453] width 388 height 244
type input "2"
type input "3"
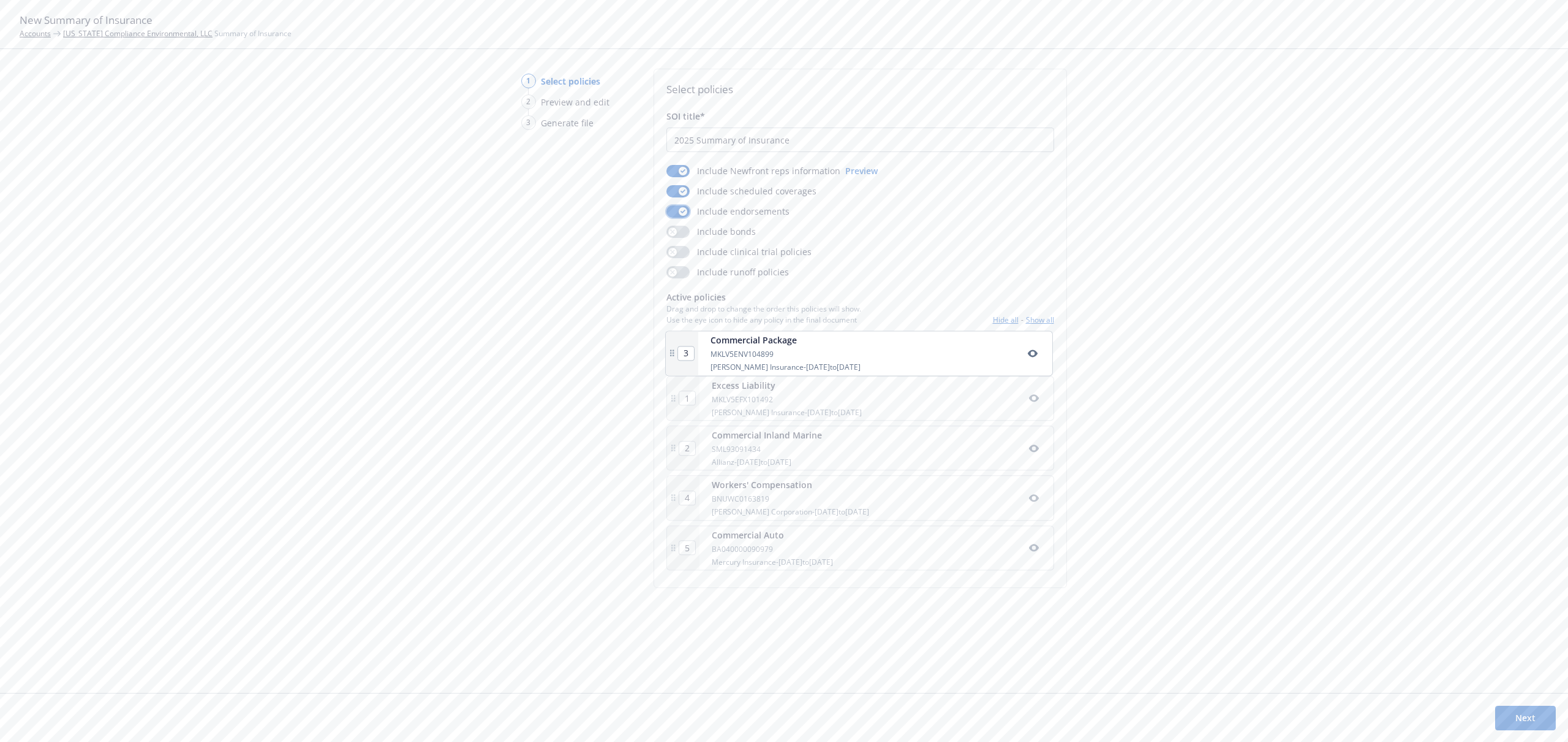
type input "1"
drag, startPoint x: 779, startPoint y: 555, endPoint x: 788, endPoint y: 457, distance: 98.4
click at [788, 457] on div "1 Commercial Package MKLV5ENV104899 Markel Insurance - 10/10/2024 to 10/10/2025…" at bounding box center [860, 453] width 388 height 244
type input "5"
type input "3"
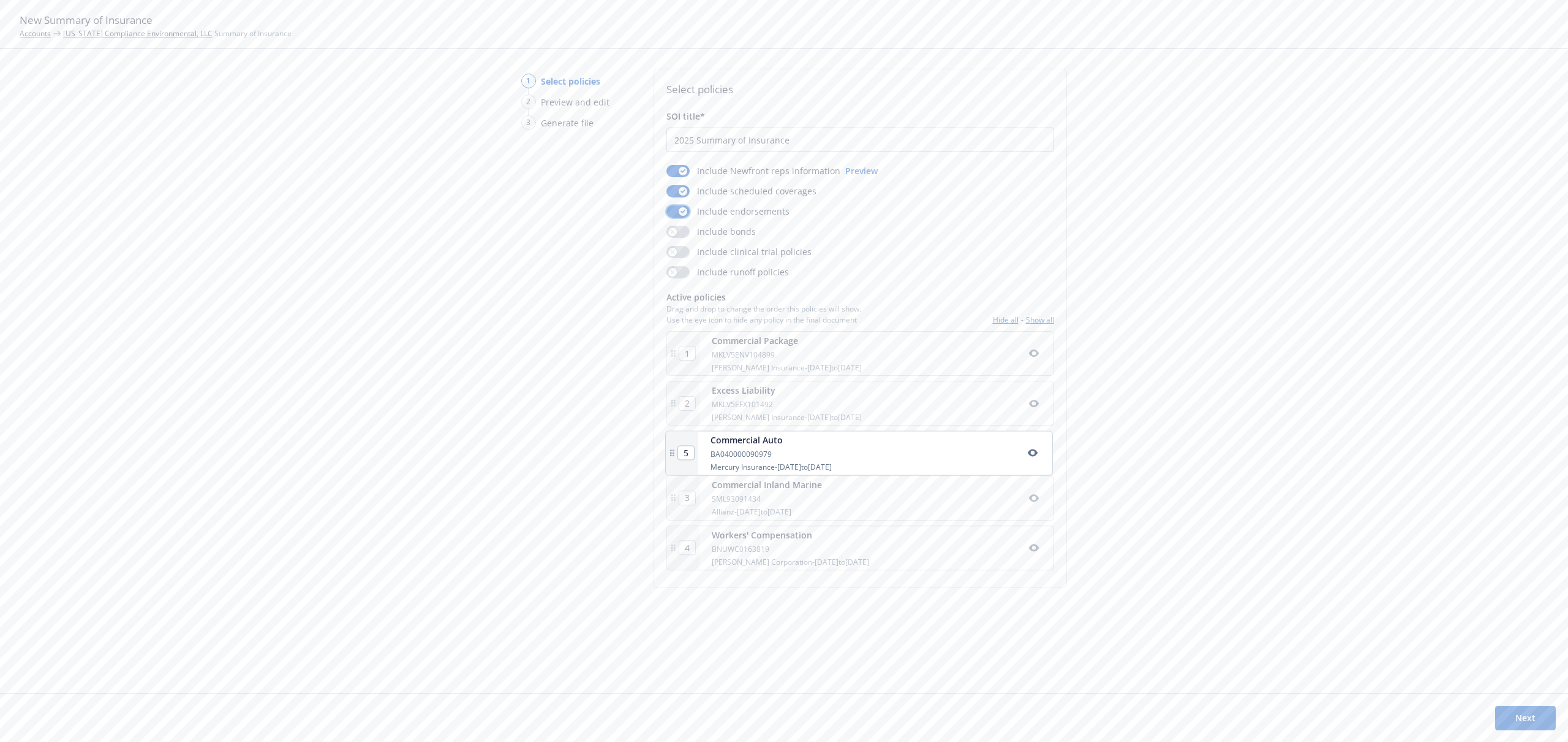
type input "4"
drag, startPoint x: 775, startPoint y: 555, endPoint x: 778, endPoint y: 504, distance: 51.1
click at [778, 504] on div "1 Commercial Package MKLV5ENV104899 Markel Insurance - 10/10/2024 to 10/10/2025…" at bounding box center [860, 453] width 388 height 244
type input "5"
type input "4"
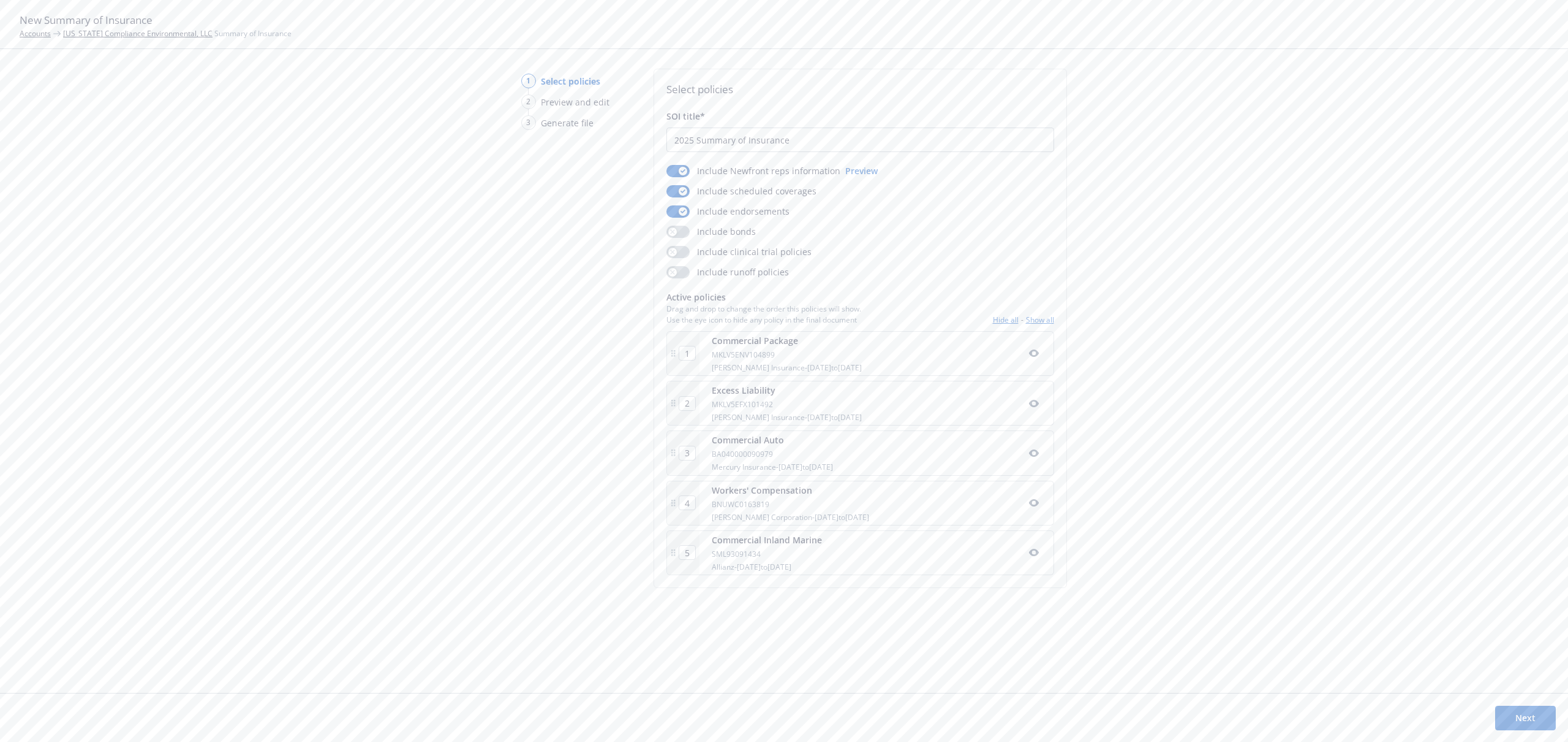
click at [1527, 718] on button "Next" at bounding box center [1526, 718] width 61 height 25
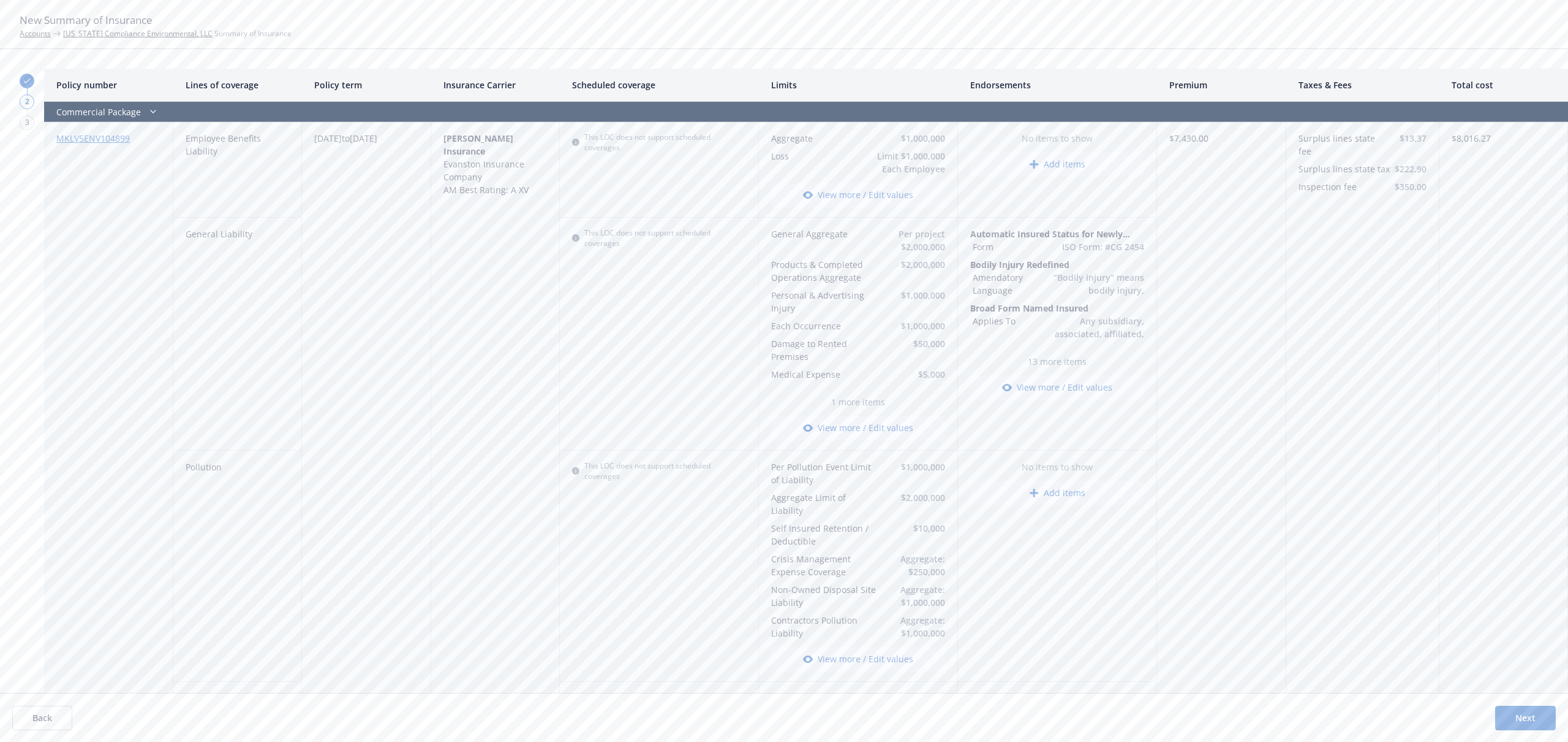
click at [1510, 717] on button "Next" at bounding box center [1526, 718] width 61 height 25
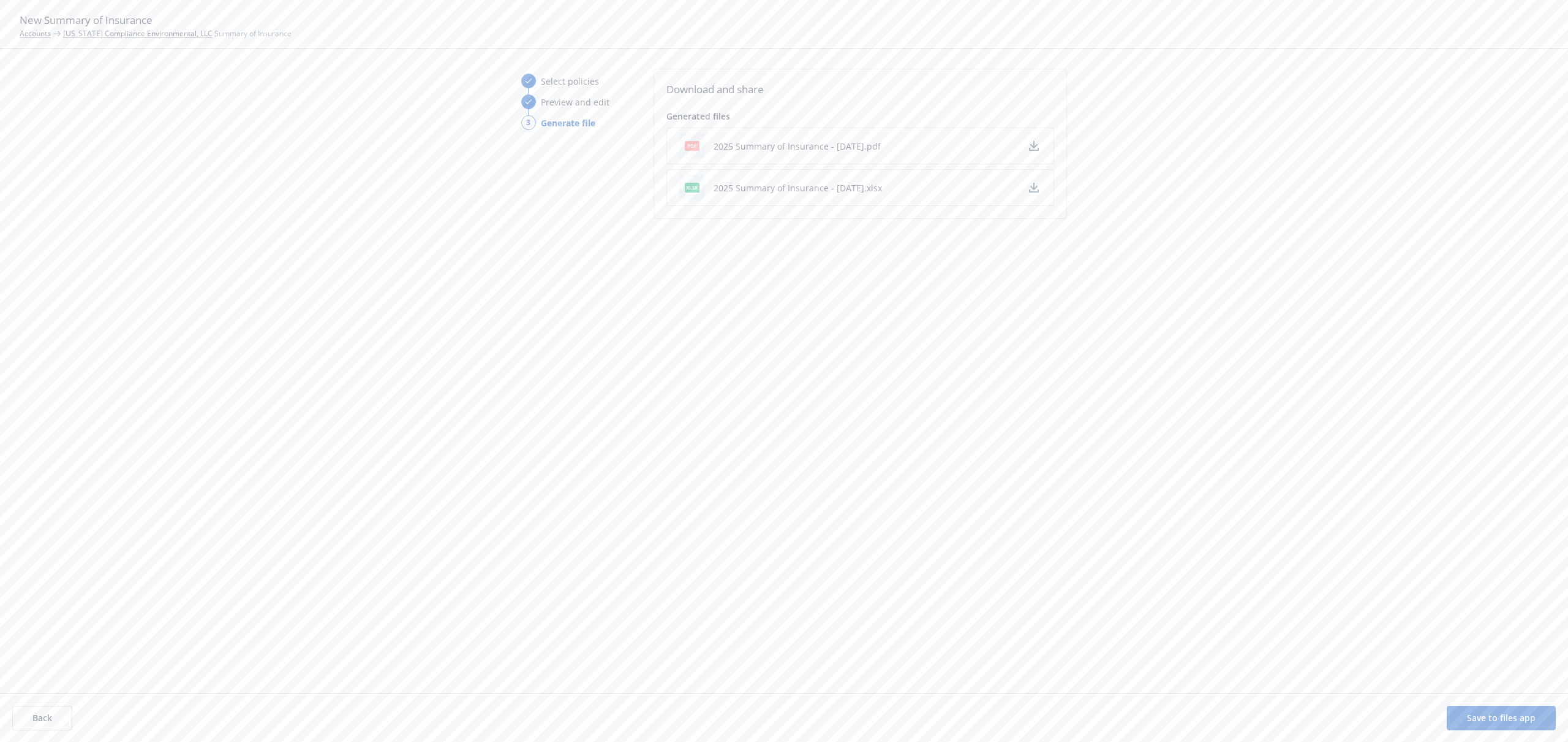
click at [1031, 183] on icon "button" at bounding box center [1033, 187] width 10 height 10
click at [1484, 716] on button "Save to files app" at bounding box center [1501, 718] width 109 height 25
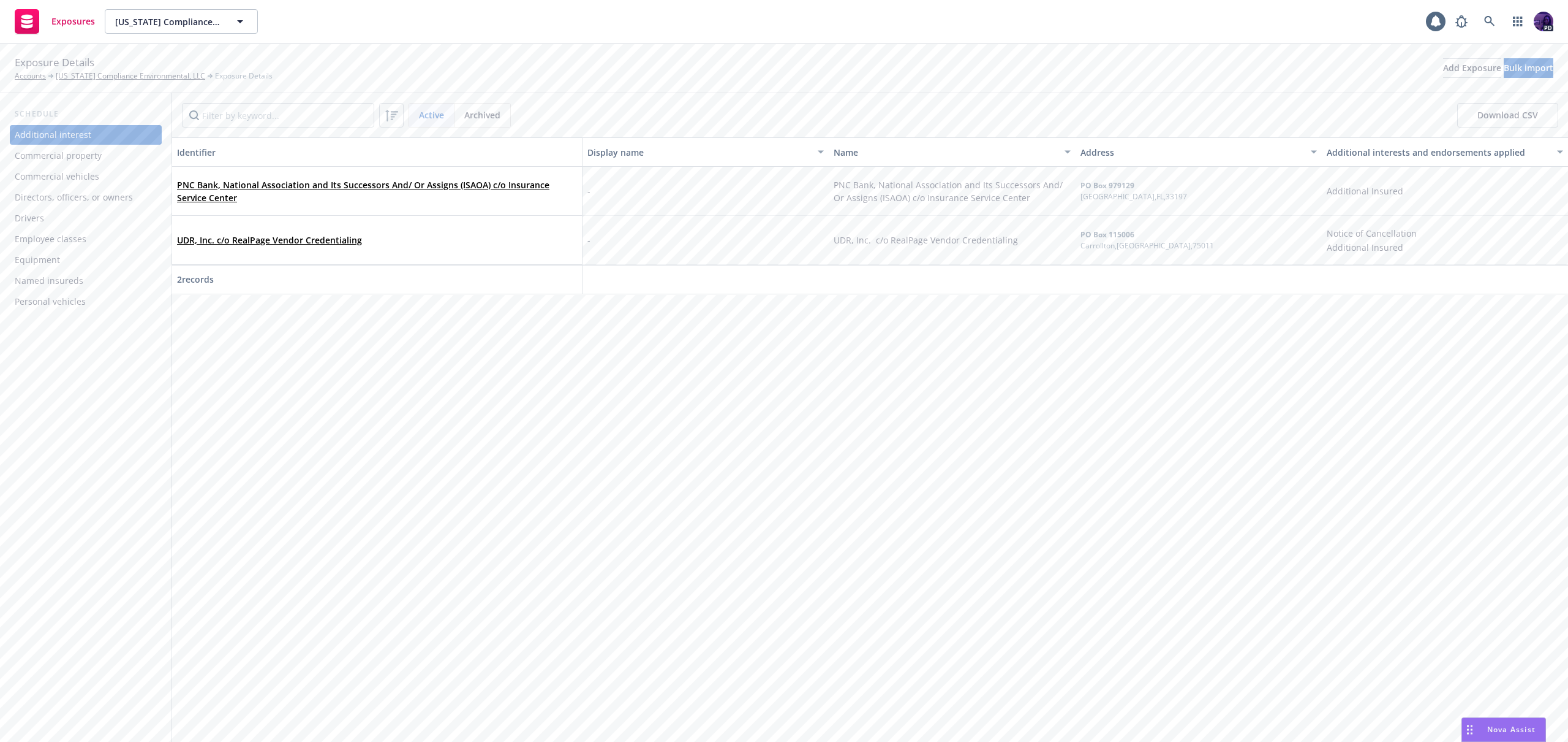
click at [95, 209] on div "Drivers" at bounding box center [86, 218] width 142 height 20
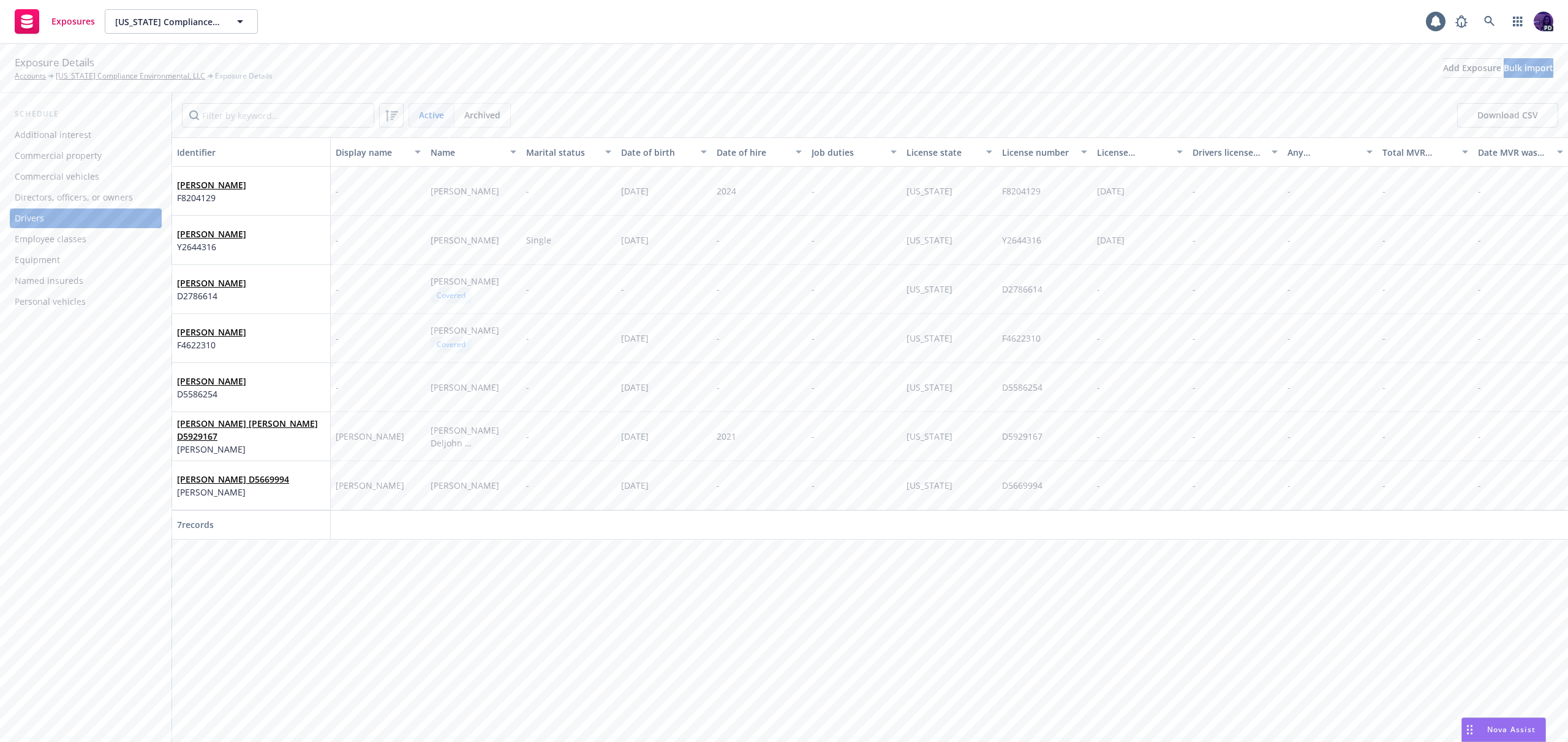
click at [306, 198] on div "Nicolas Ibanez F8204129" at bounding box center [251, 190] width 148 height 34
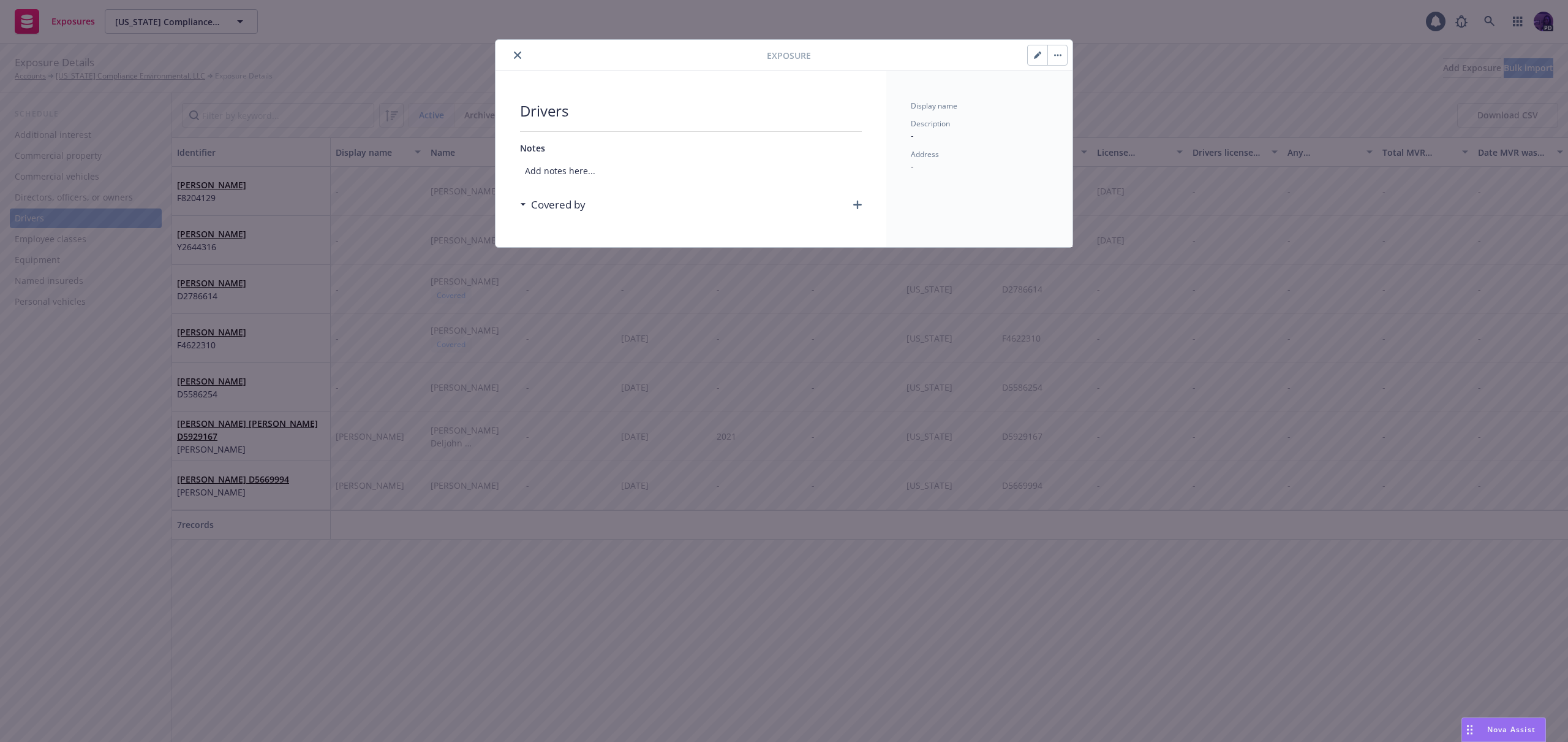
click at [1056, 59] on button "button" at bounding box center [1057, 55] width 20 height 20
click at [1036, 59] on button "button" at bounding box center [1037, 55] width 20 height 20
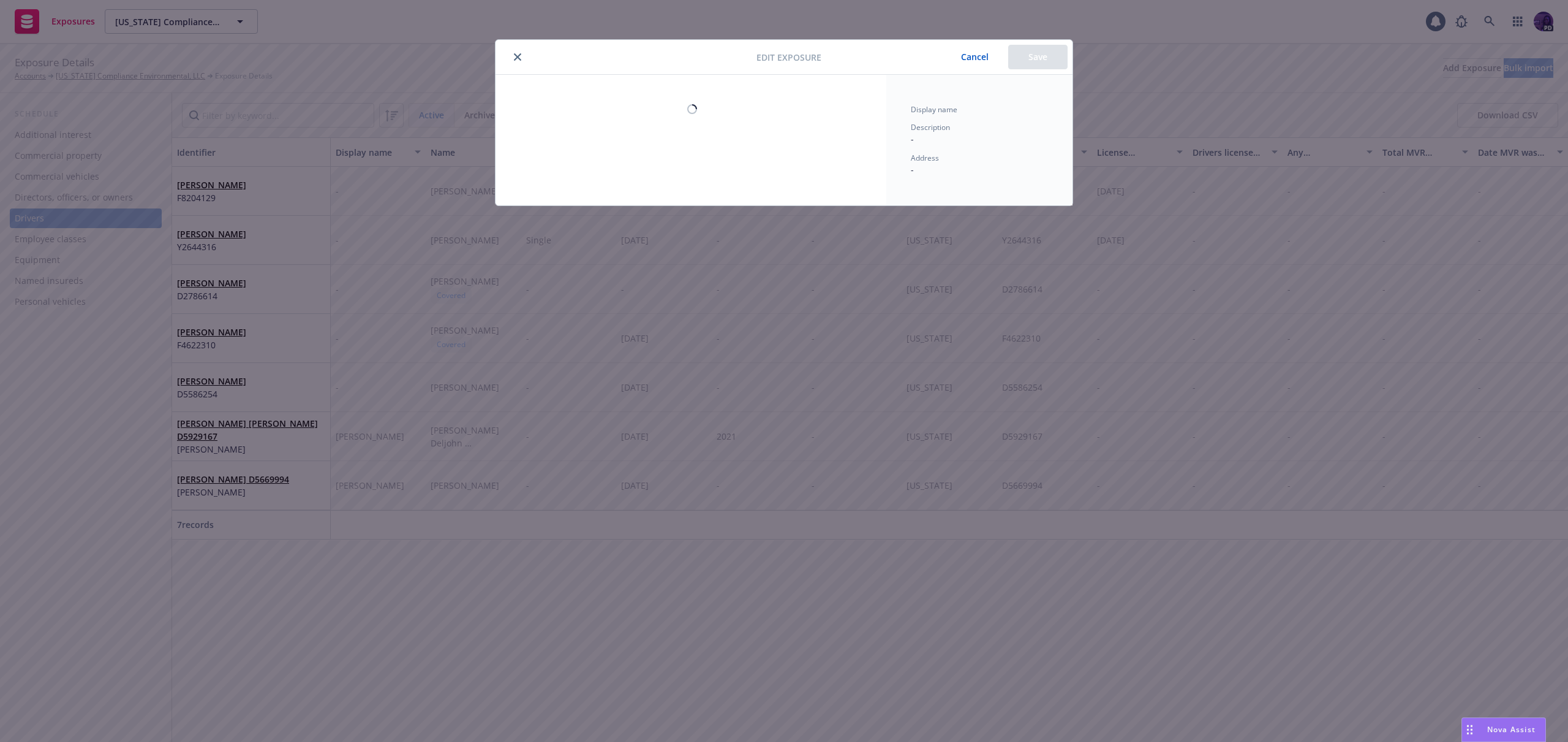
select select "CA"
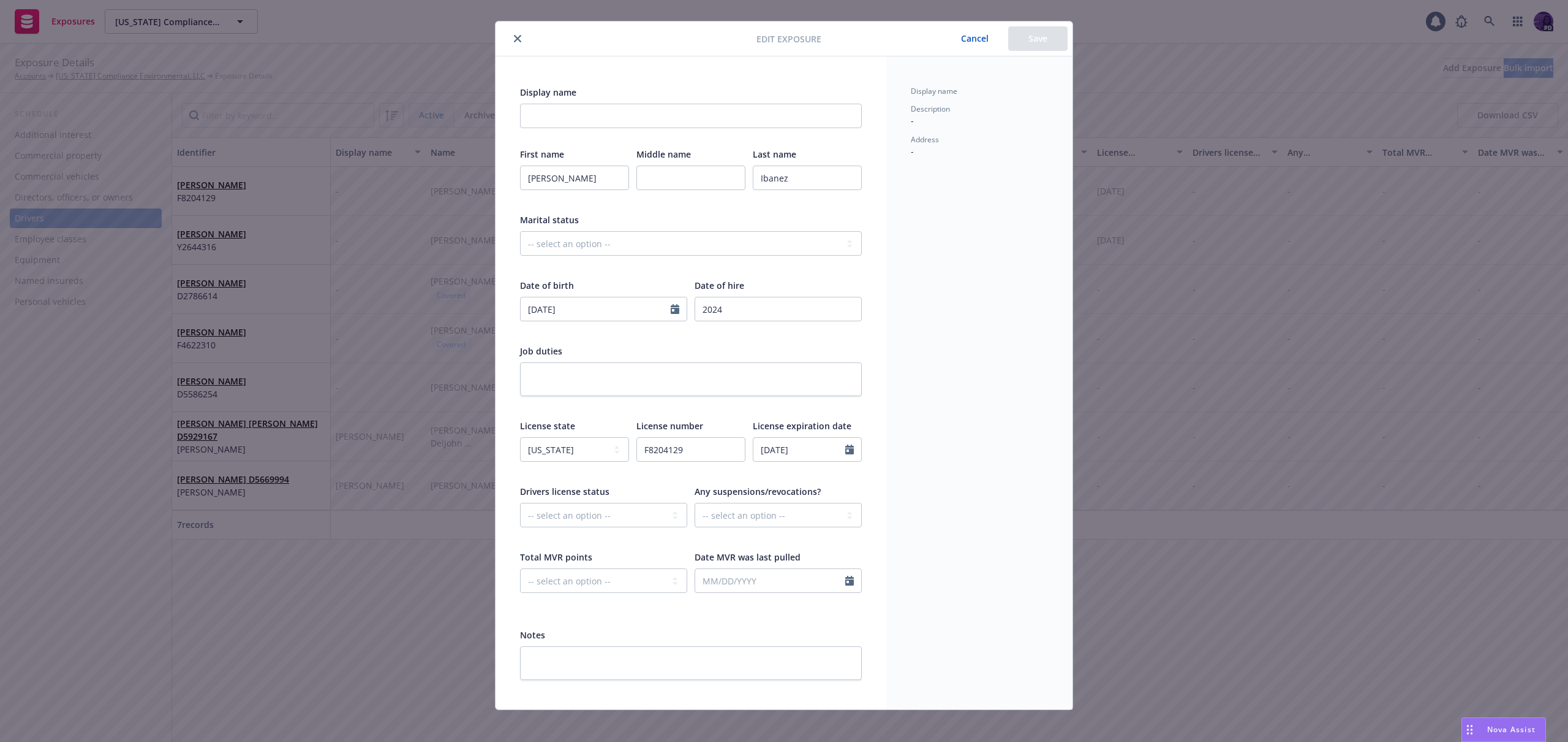
scroll to position [26, 0]
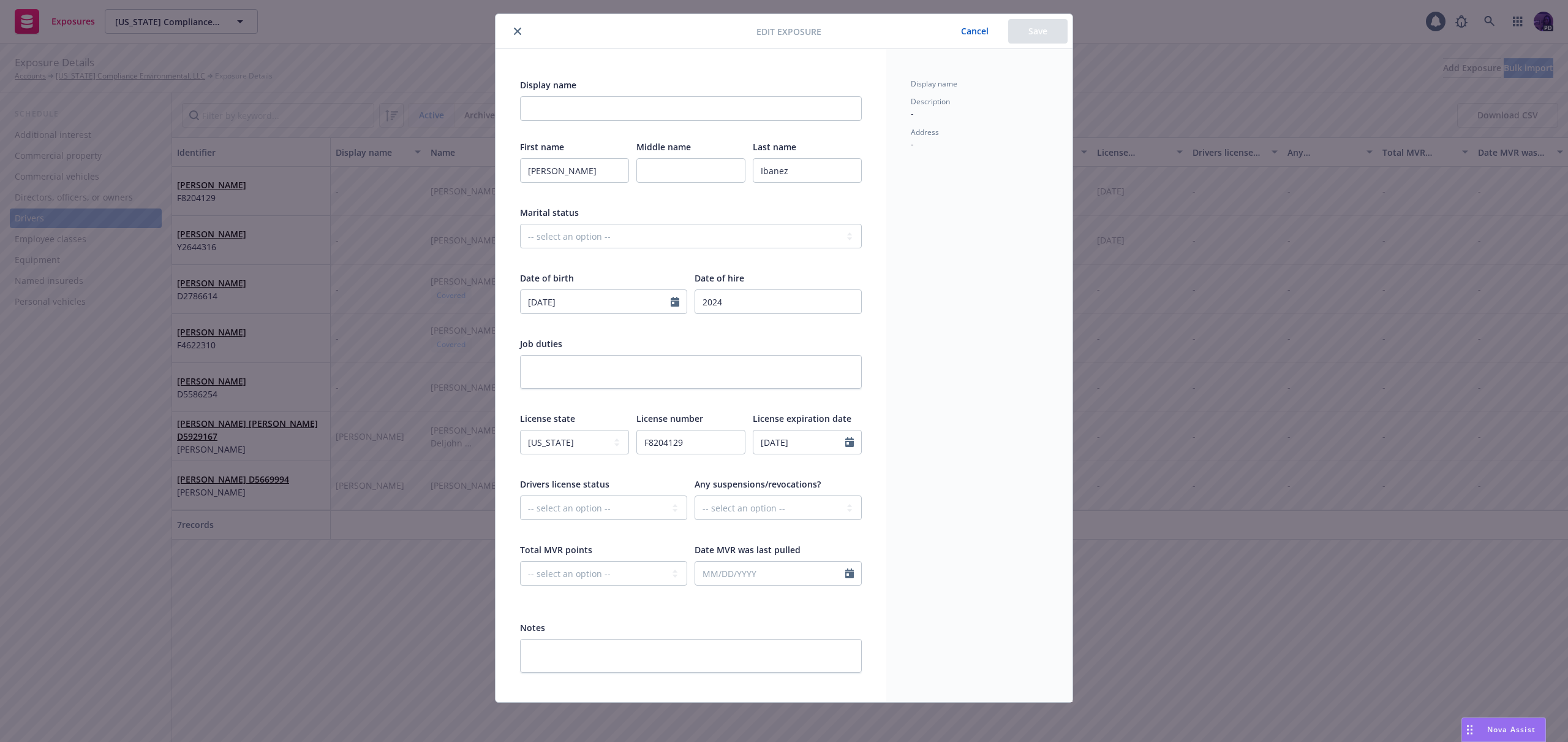
click at [510, 36] on button "close" at bounding box center [517, 31] width 15 height 15
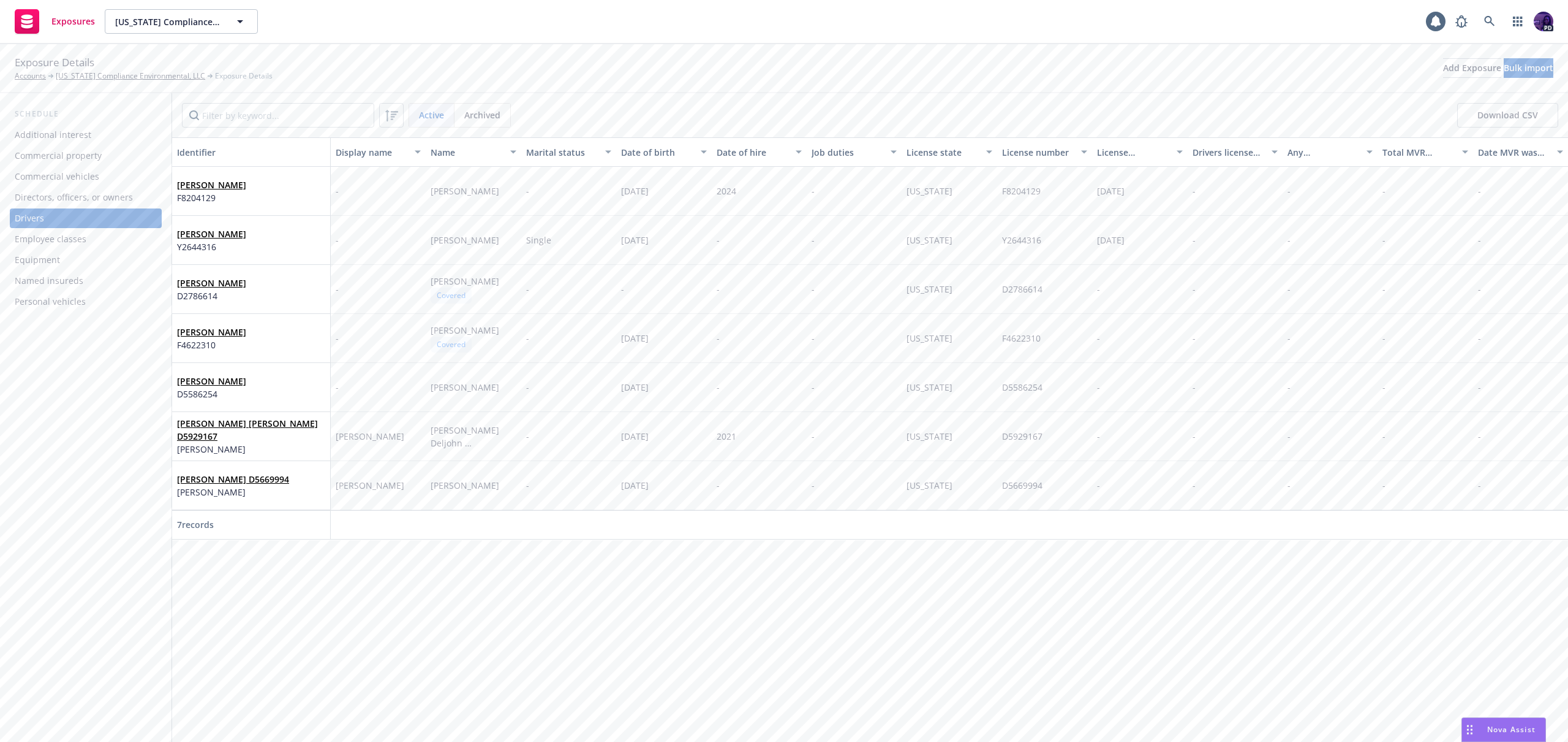
click at [101, 197] on div "Directors, officers, or owners" at bounding box center [74, 197] width 118 height 20
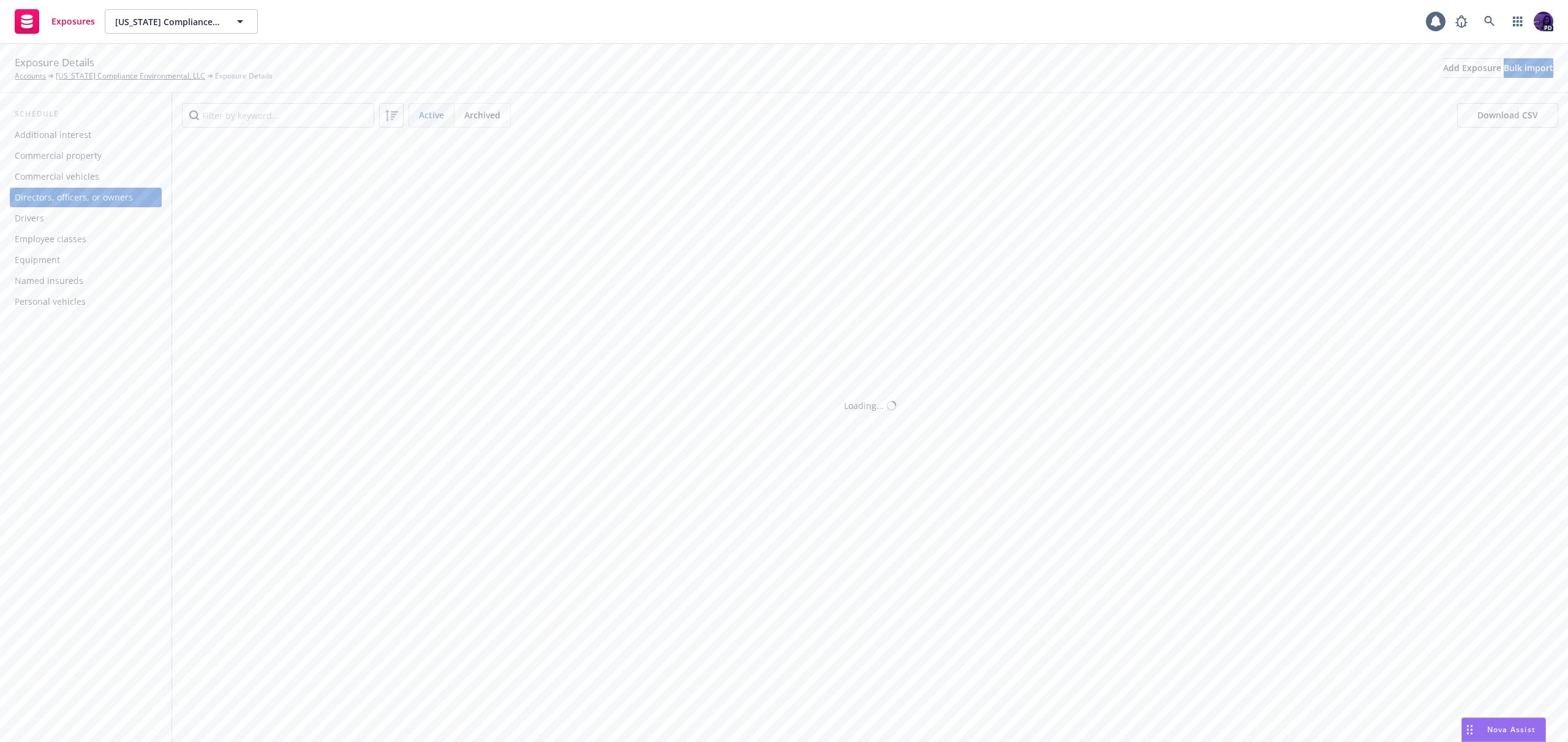
click at [103, 184] on div "Commercial vehicles" at bounding box center [86, 176] width 142 height 20
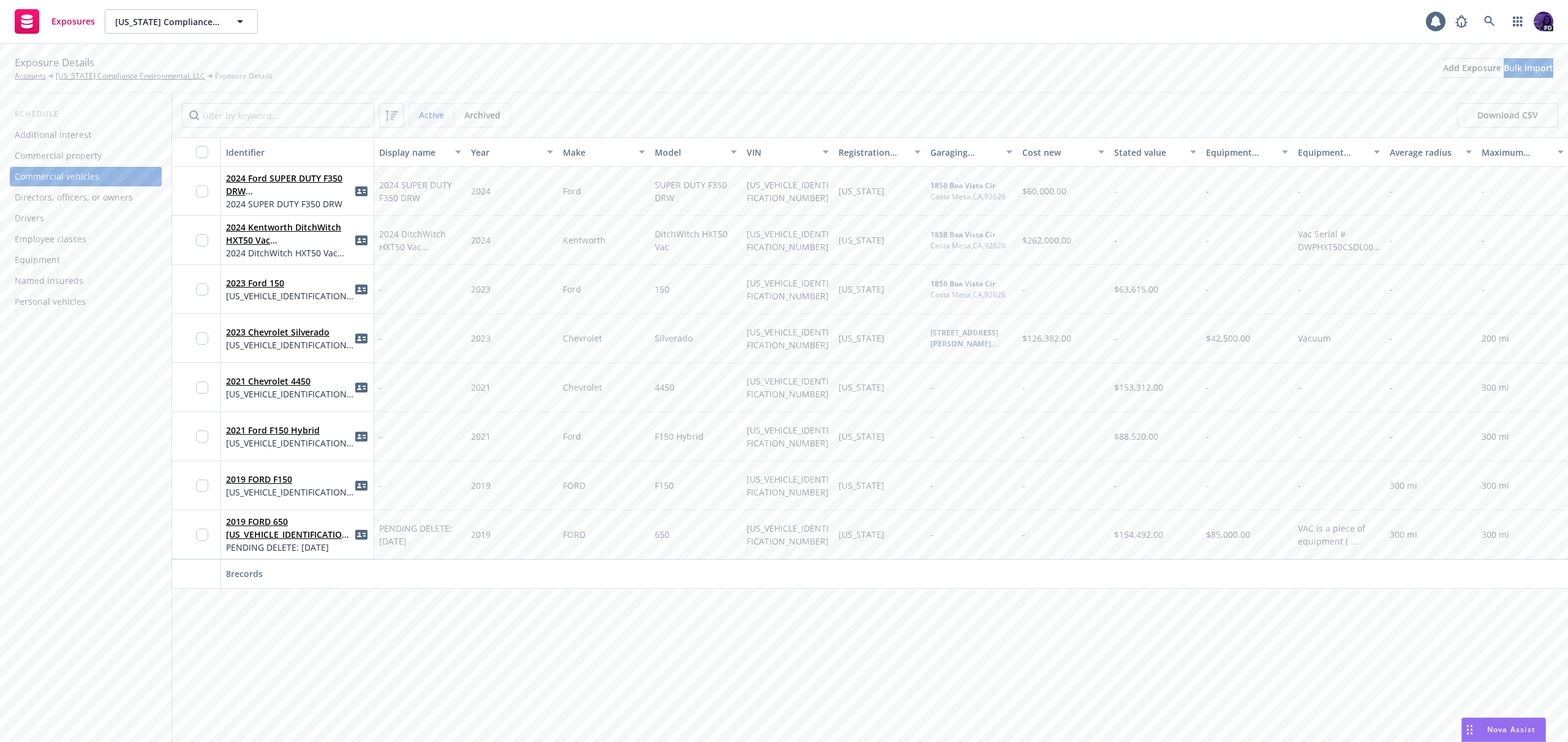
click at [1498, 110] on button "Download CSV" at bounding box center [1507, 115] width 101 height 25
click at [89, 225] on div "Drivers" at bounding box center [86, 218] width 142 height 20
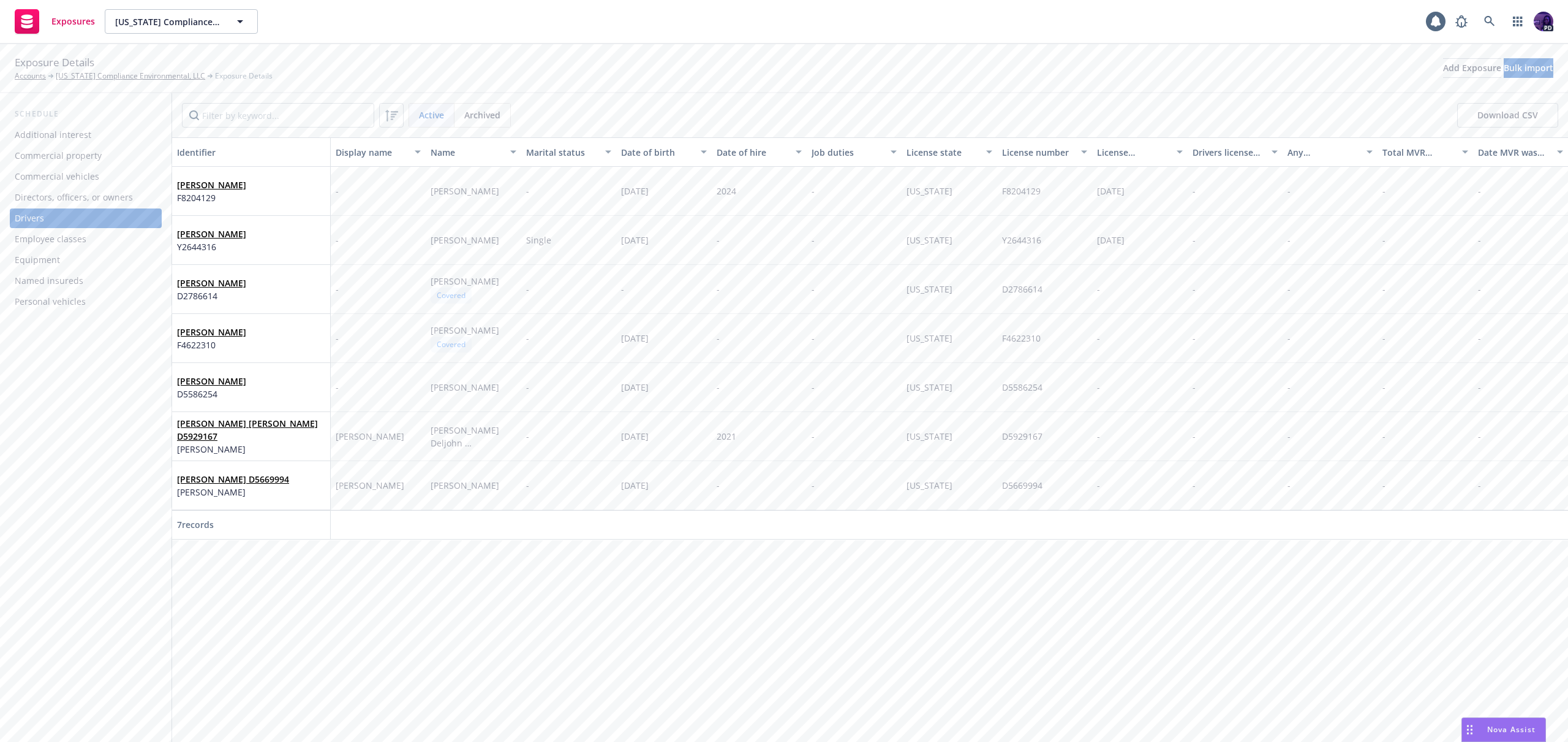
click at [1491, 114] on button "Download CSV" at bounding box center [1507, 115] width 101 height 25
click at [473, 27] on div "Exposures California Compliance Environmental, LLC California Compliance Enviro…" at bounding box center [784, 22] width 1568 height 44
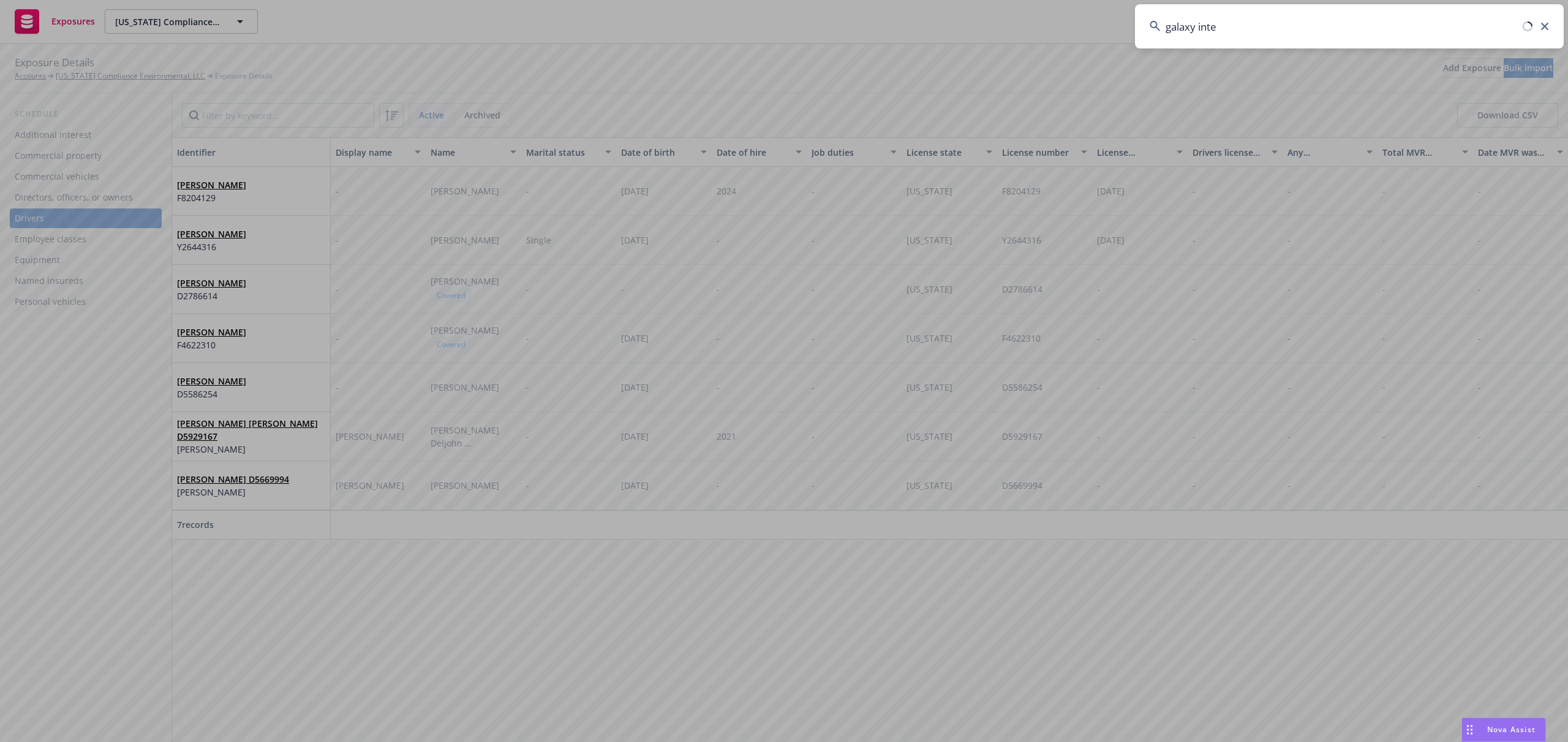
type input "galaxy inter"
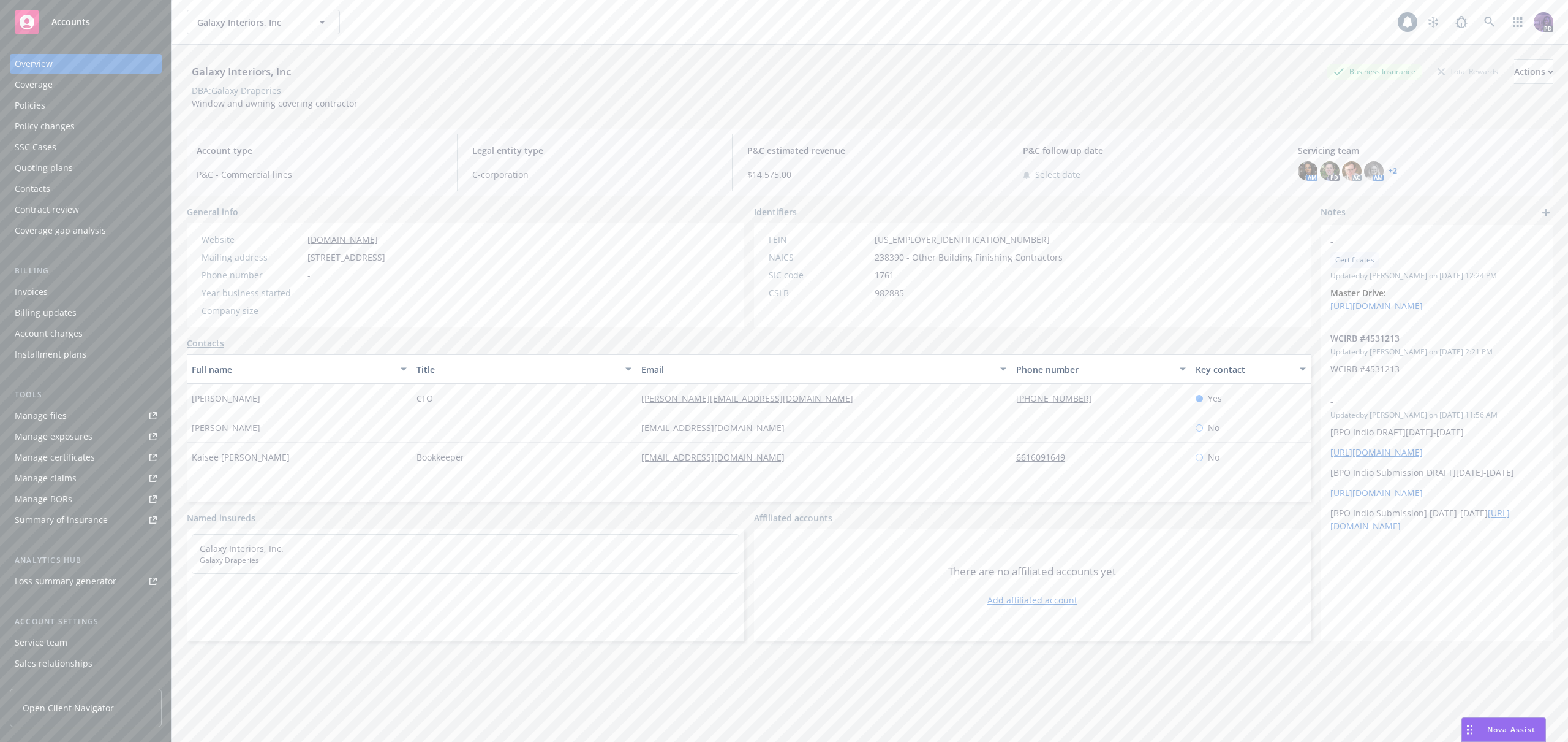
click at [81, 168] on div "Quoting plans" at bounding box center [86, 168] width 142 height 20
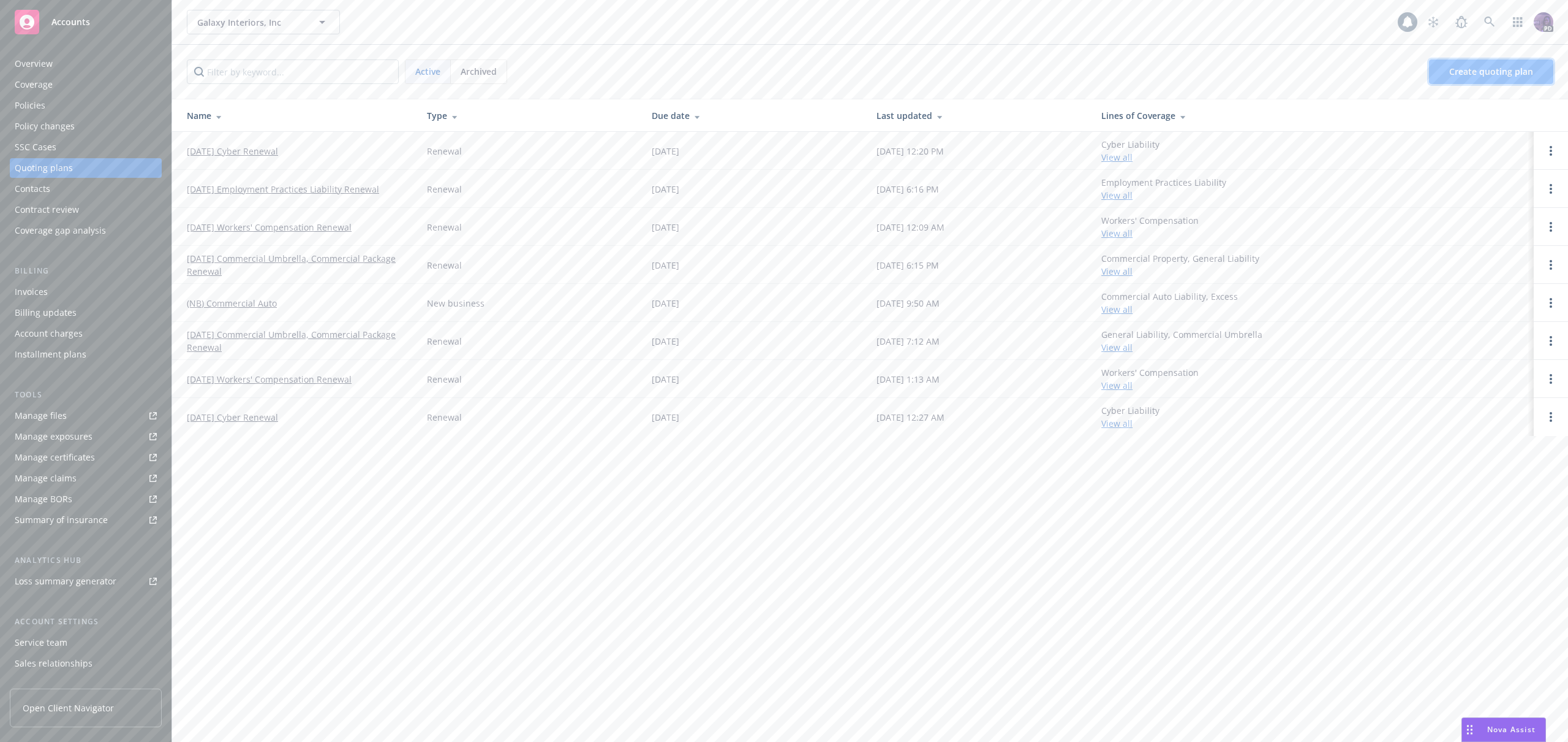
click at [1454, 78] on link "Create quoting plan" at bounding box center [1491, 72] width 124 height 25
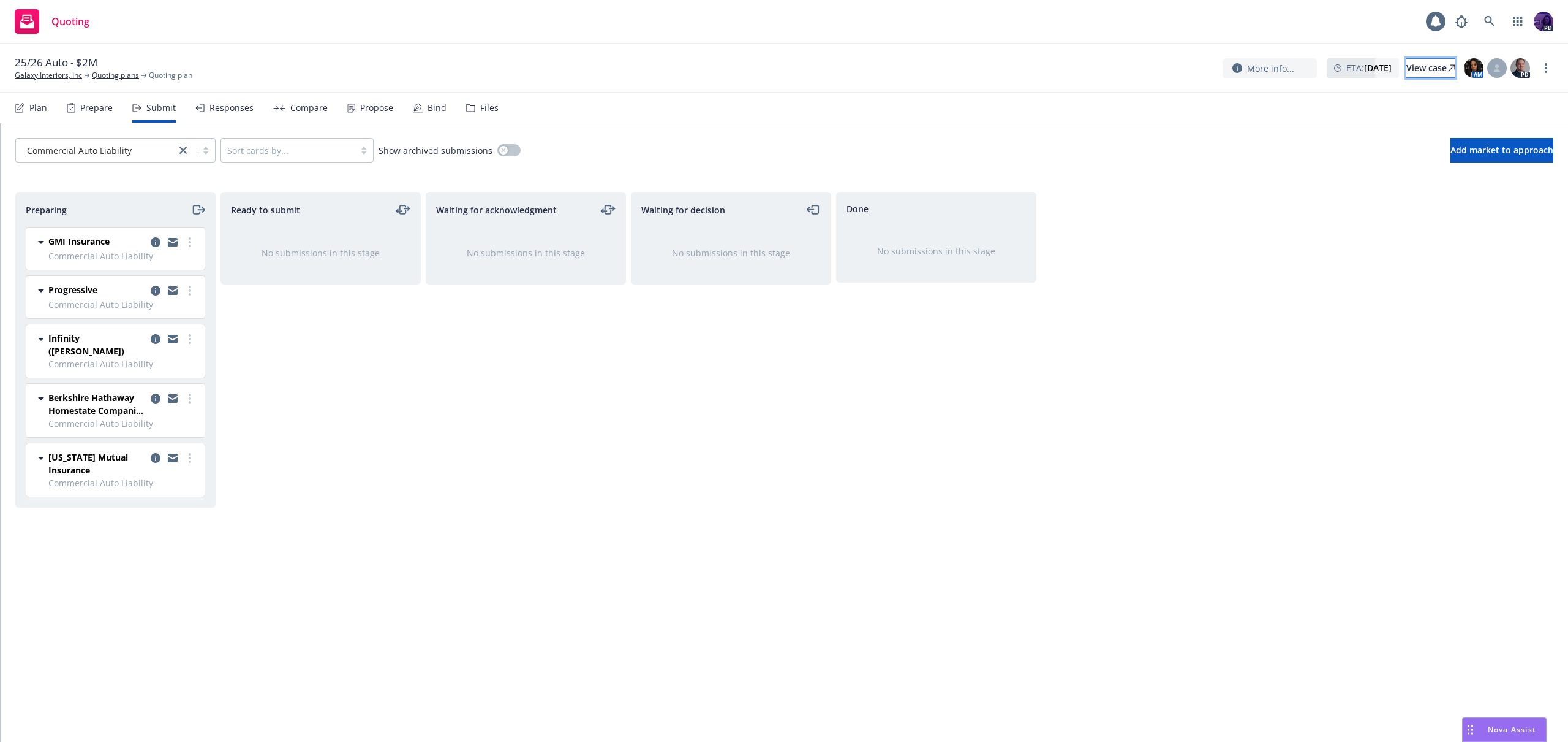
click at [1407, 73] on div "View case" at bounding box center [1430, 68] width 49 height 18
click at [102, 73] on link "Quoting plans" at bounding box center [115, 75] width 47 height 11
